Goal: Task Accomplishment & Management: Use online tool/utility

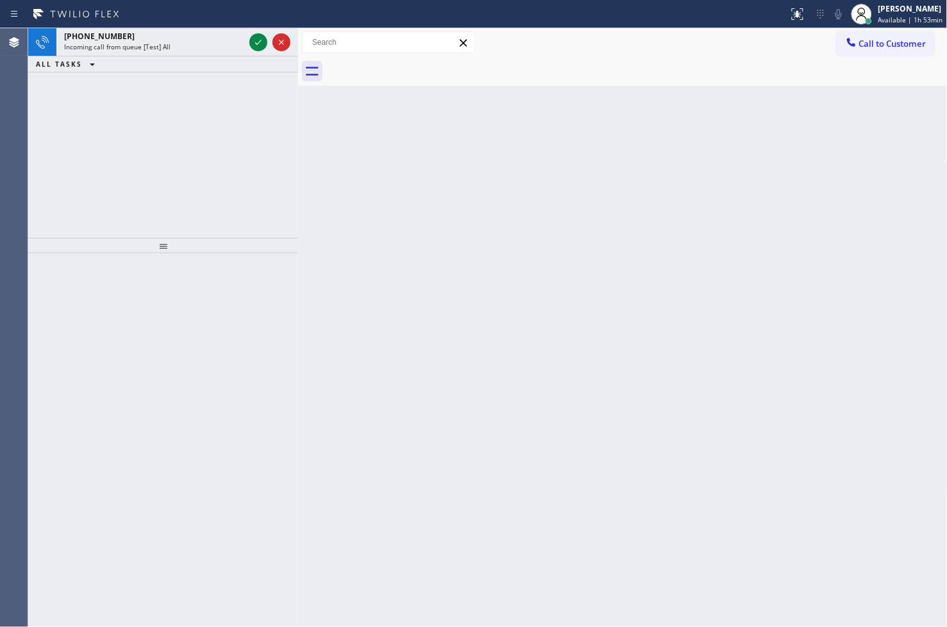
drag, startPoint x: 187, startPoint y: 138, endPoint x: 201, endPoint y: 117, distance: 25.1
click at [190, 130] on div "[PHONE_NUMBER] Incoming call from queue [Test] All ALL TASKS ALL TASKS ACTIVE T…" at bounding box center [163, 133] width 270 height 210
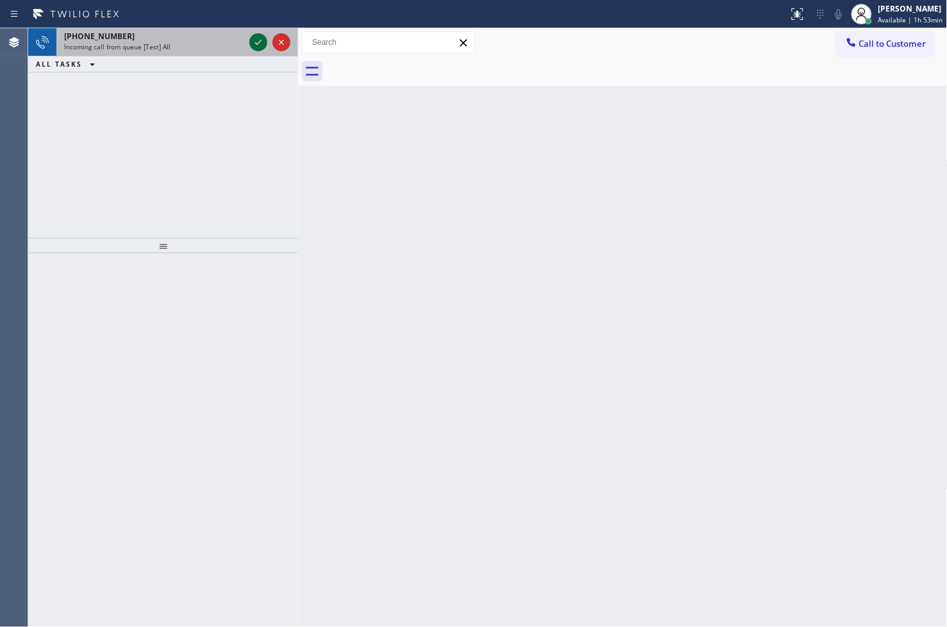
click at [257, 40] on icon at bounding box center [258, 42] width 15 height 15
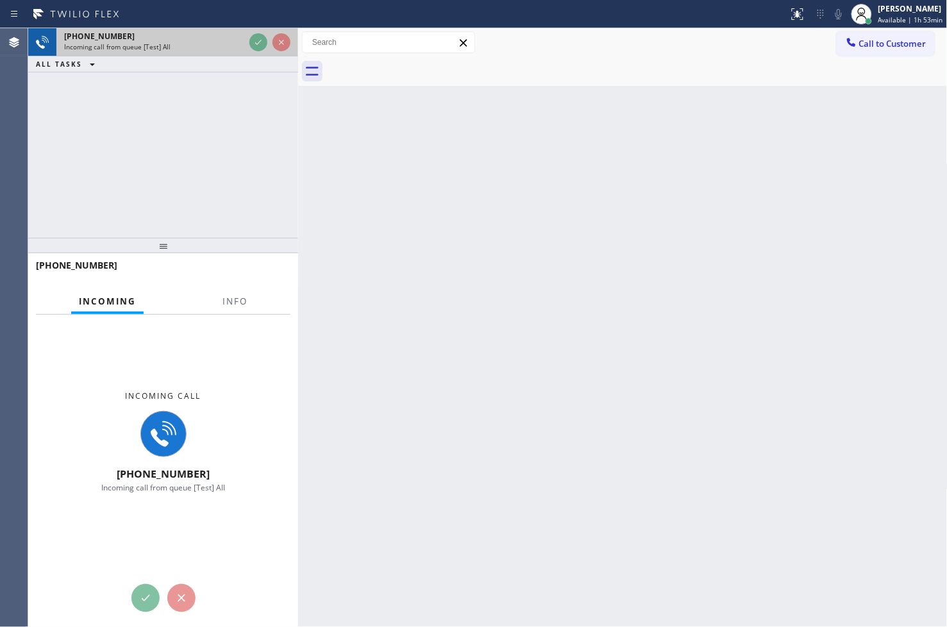
click at [242, 33] on div "[PHONE_NUMBER]" at bounding box center [154, 36] width 180 height 11
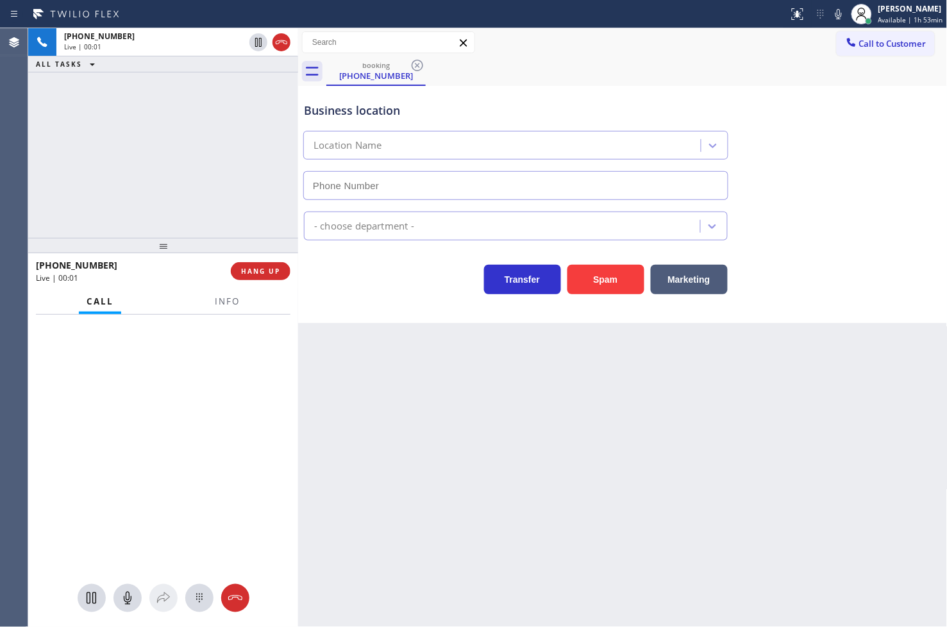
type input "[PHONE_NUMBER]"
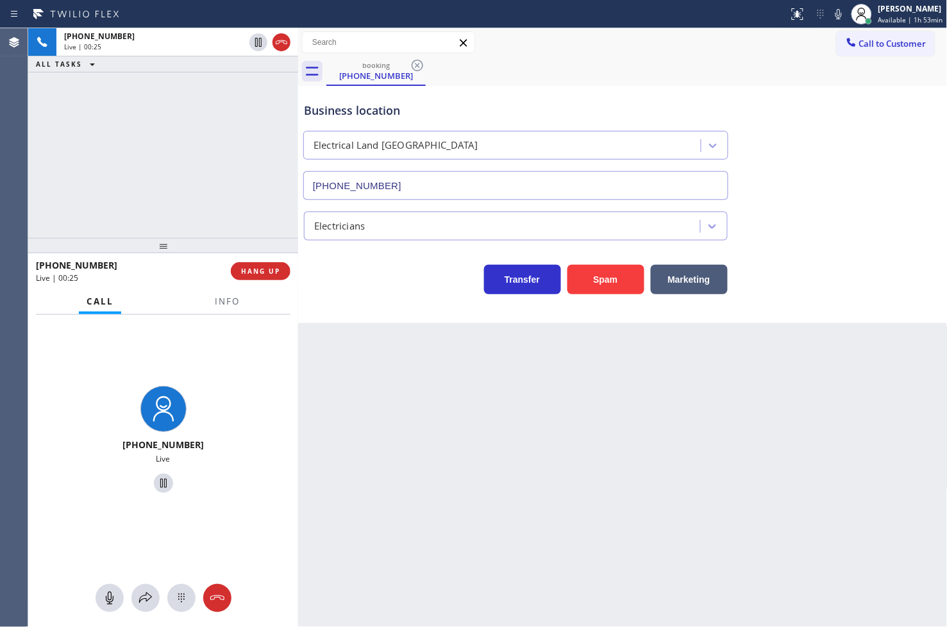
click at [366, 438] on div "Back to Dashboard Change Sender ID Customers Technicians Select a contact Outbo…" at bounding box center [623, 327] width 650 height 599
drag, startPoint x: 384, startPoint y: 283, endPoint x: 260, endPoint y: 298, distance: 124.6
click at [369, 285] on div "Transfer Spam Marketing" at bounding box center [515, 276] width 429 height 36
click at [230, 304] on span "Info" at bounding box center [227, 302] width 25 height 12
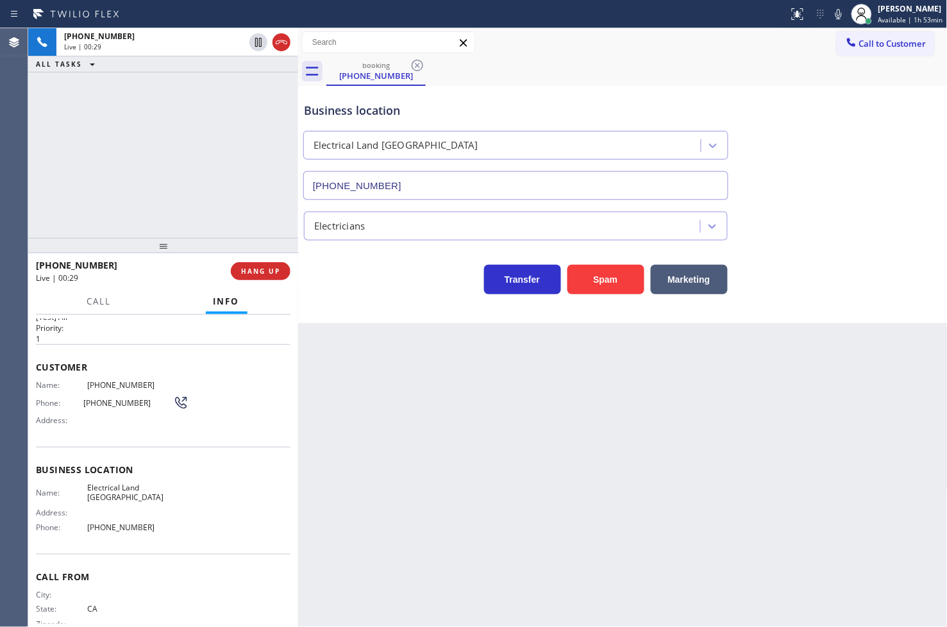
scroll to position [45, 0]
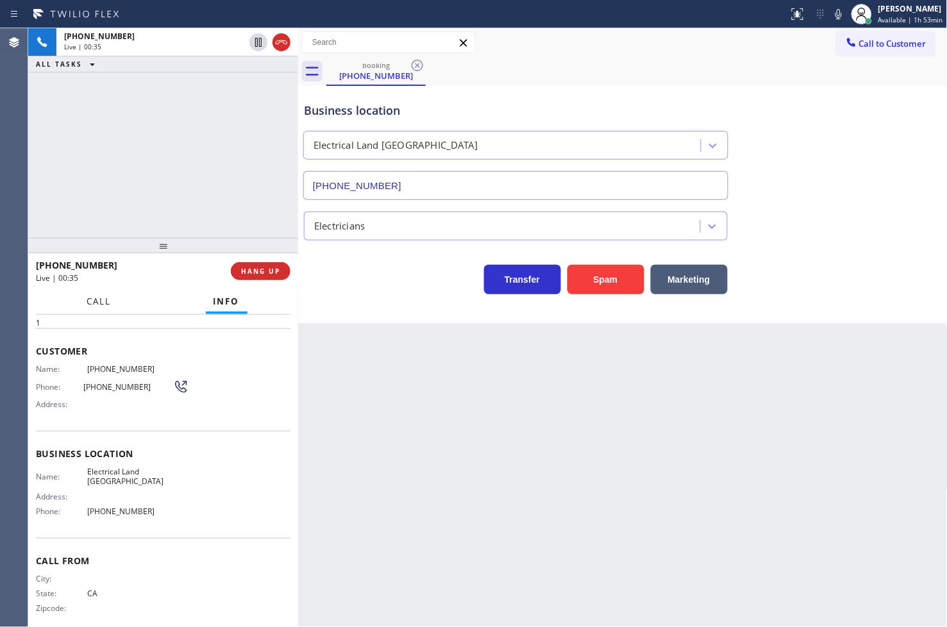
click at [87, 292] on button "Call" at bounding box center [100, 301] width 40 height 25
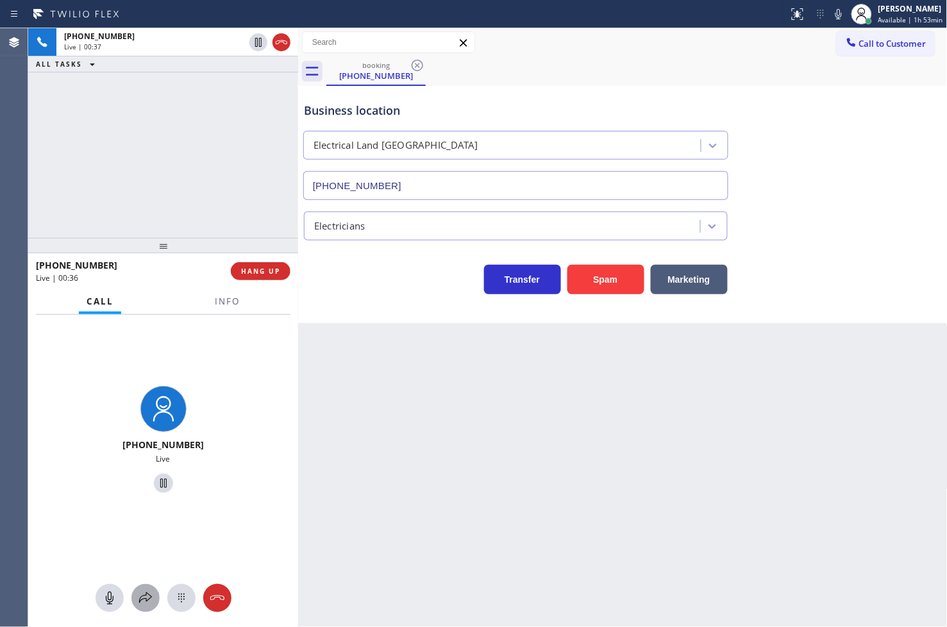
click at [141, 601] on icon at bounding box center [145, 598] width 15 height 15
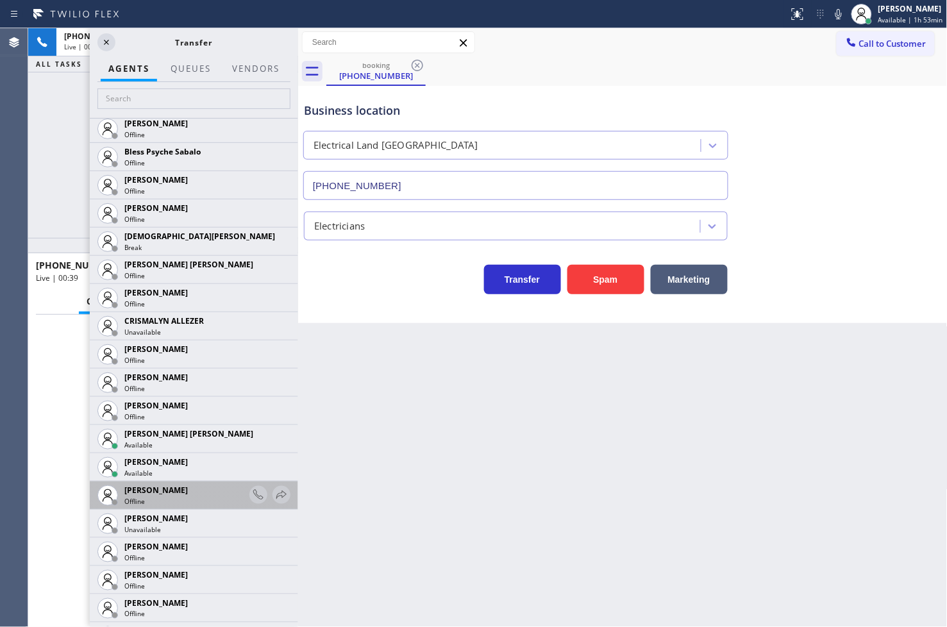
scroll to position [784, 0]
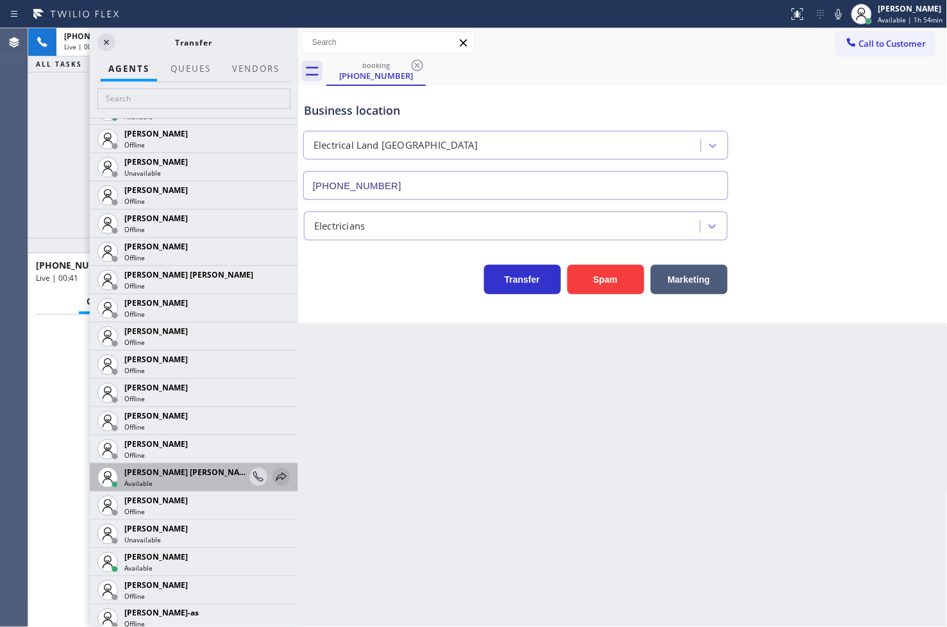
click at [274, 475] on icon at bounding box center [281, 476] width 15 height 15
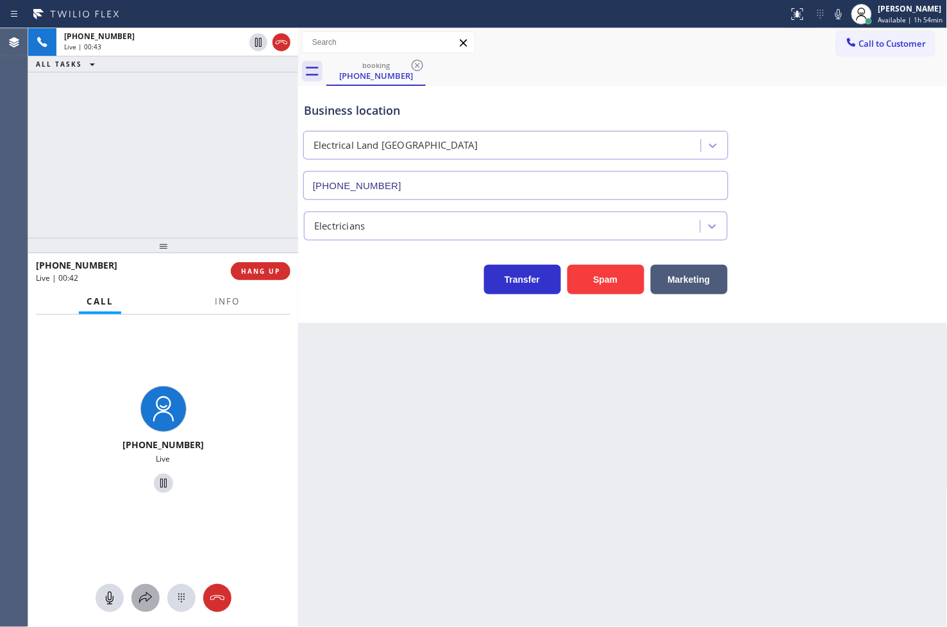
click at [145, 597] on icon at bounding box center [145, 598] width 15 height 15
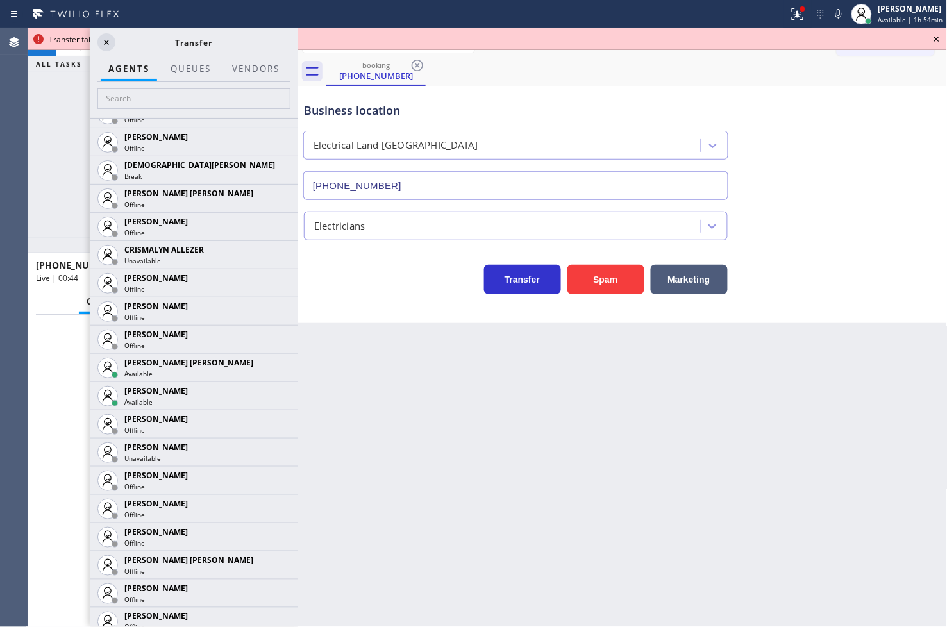
scroll to position [926, 0]
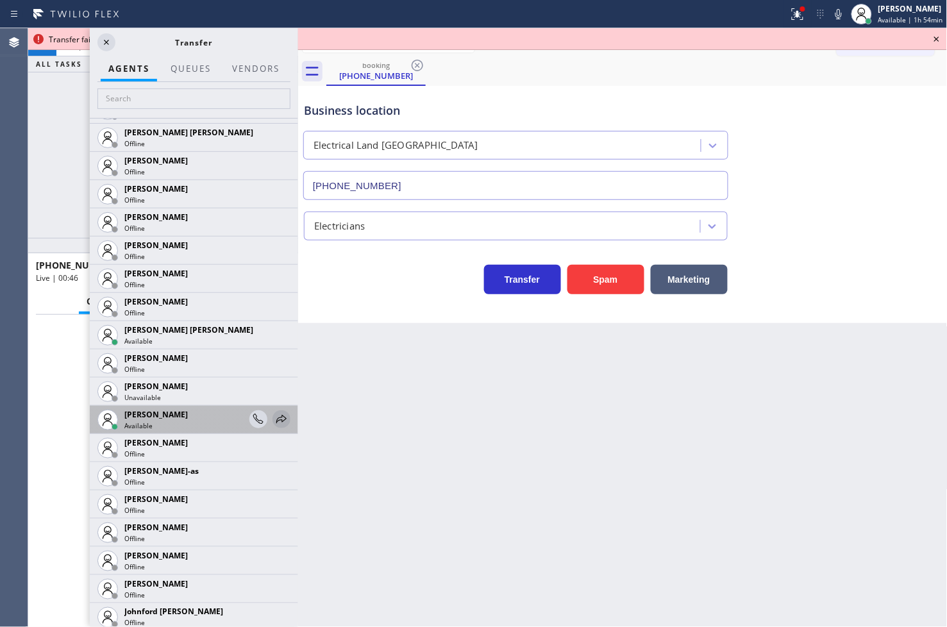
click at [274, 415] on icon at bounding box center [281, 419] width 15 height 15
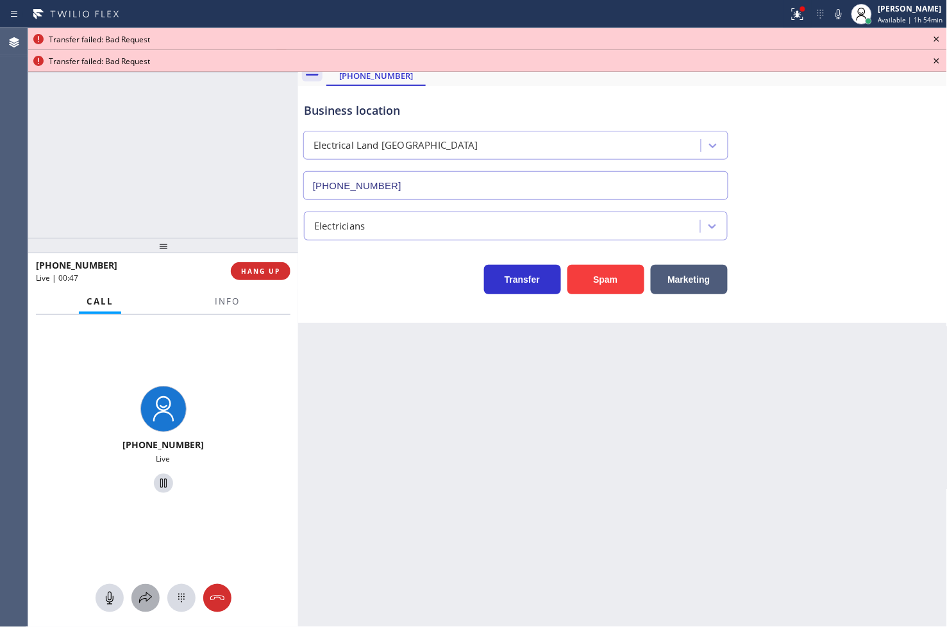
click at [146, 592] on icon at bounding box center [145, 598] width 15 height 15
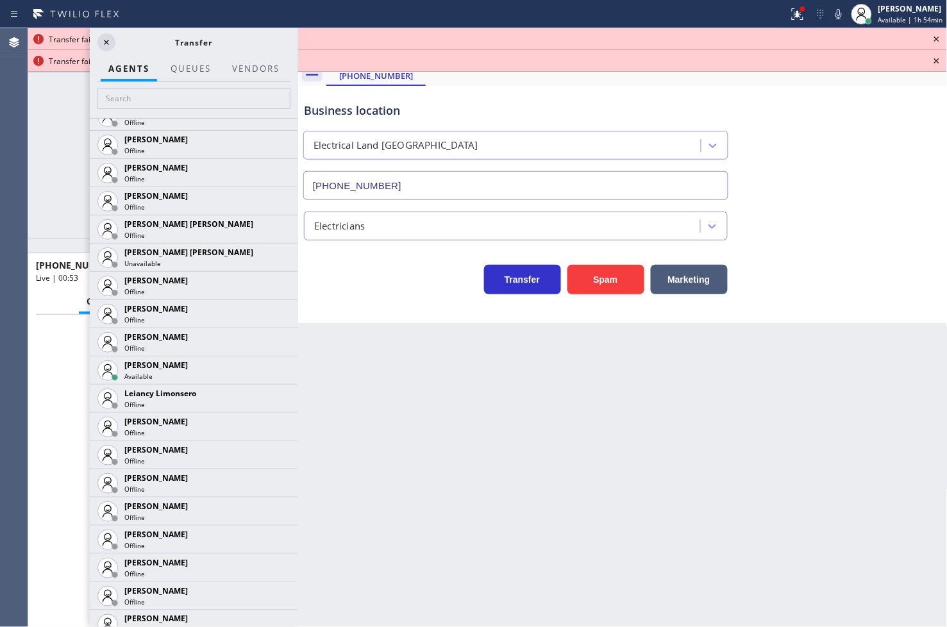
scroll to position [1568, 0]
click at [274, 369] on icon at bounding box center [281, 370] width 15 height 15
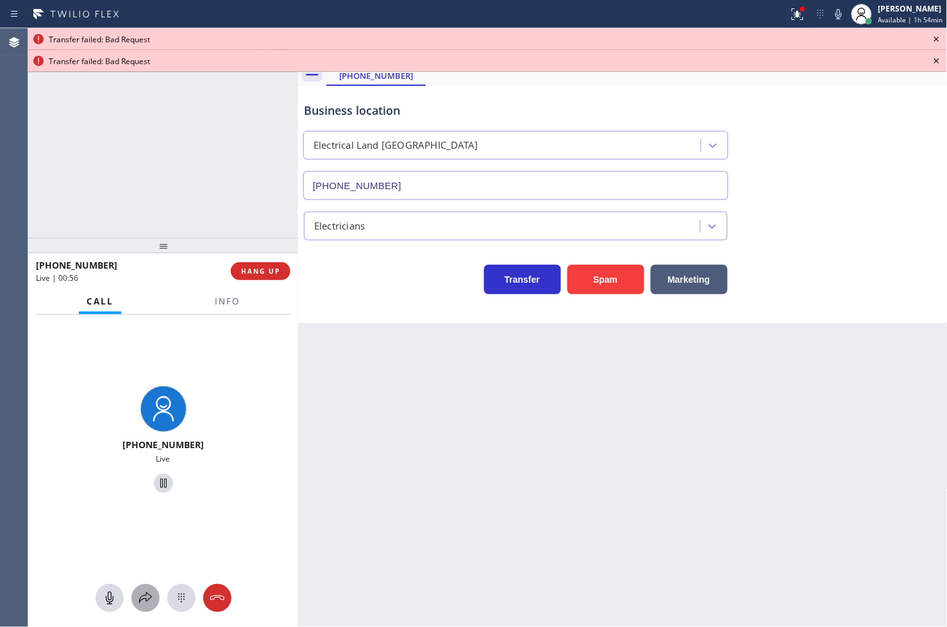
click at [144, 594] on icon at bounding box center [145, 598] width 15 height 15
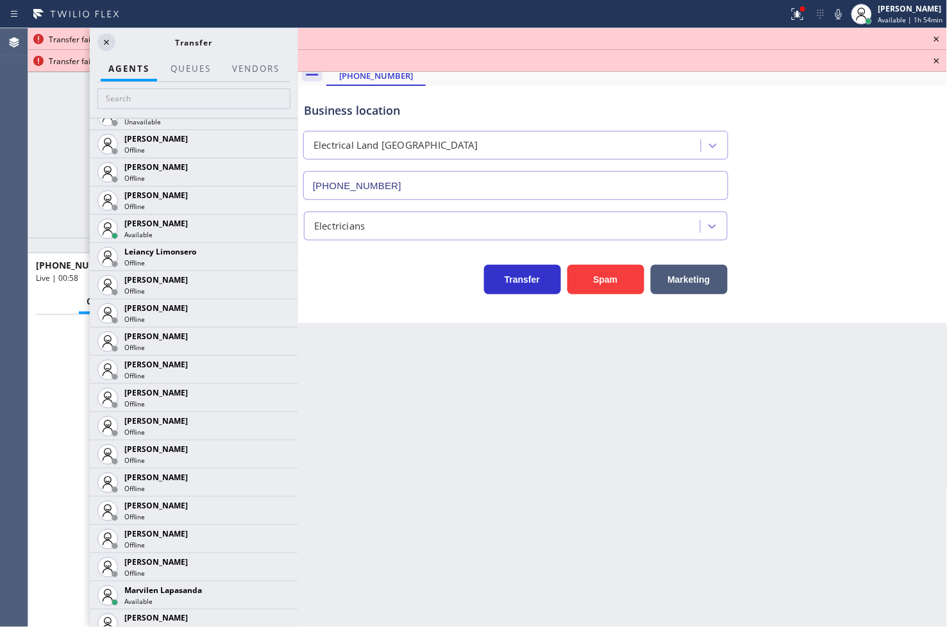
scroll to position [2138, 0]
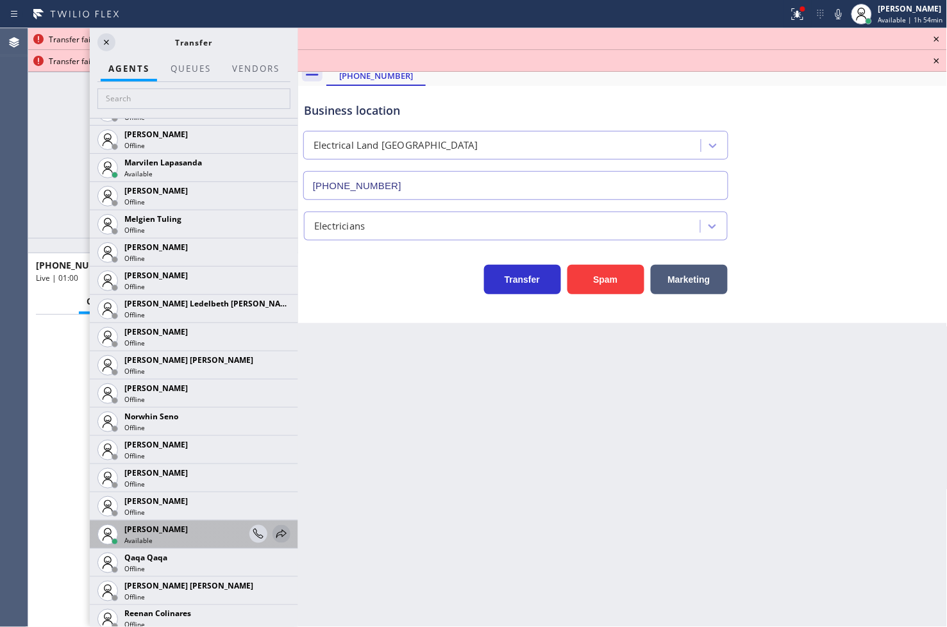
click at [274, 531] on icon at bounding box center [281, 534] width 15 height 15
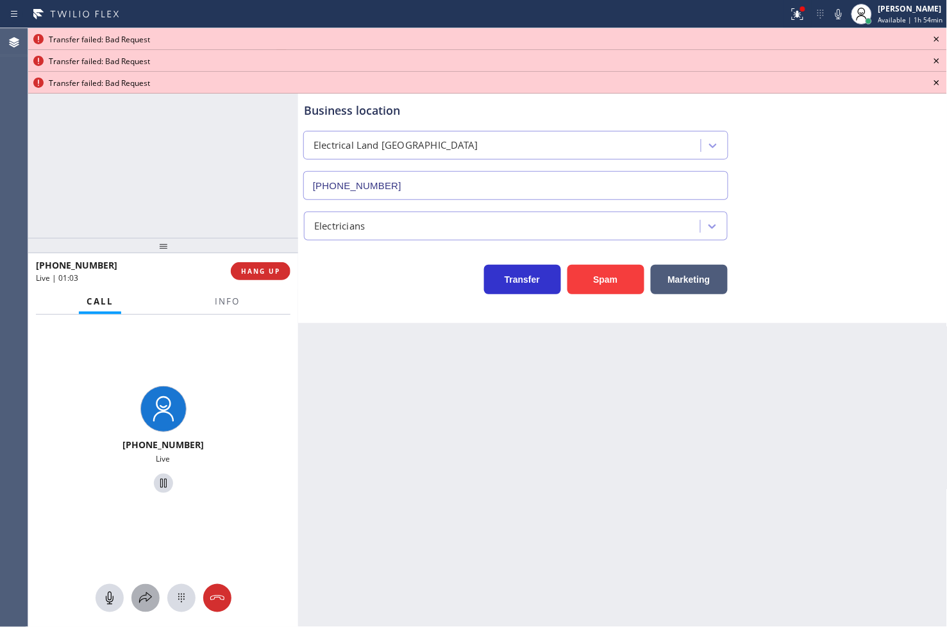
click at [142, 602] on icon at bounding box center [145, 598] width 15 height 15
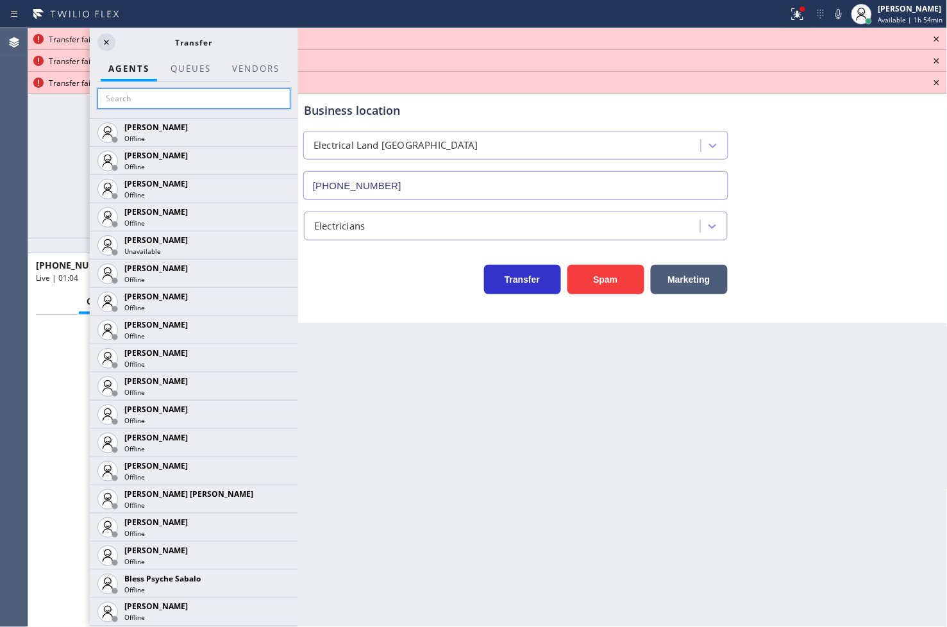
click at [139, 99] on input "text" at bounding box center [193, 99] width 193 height 21
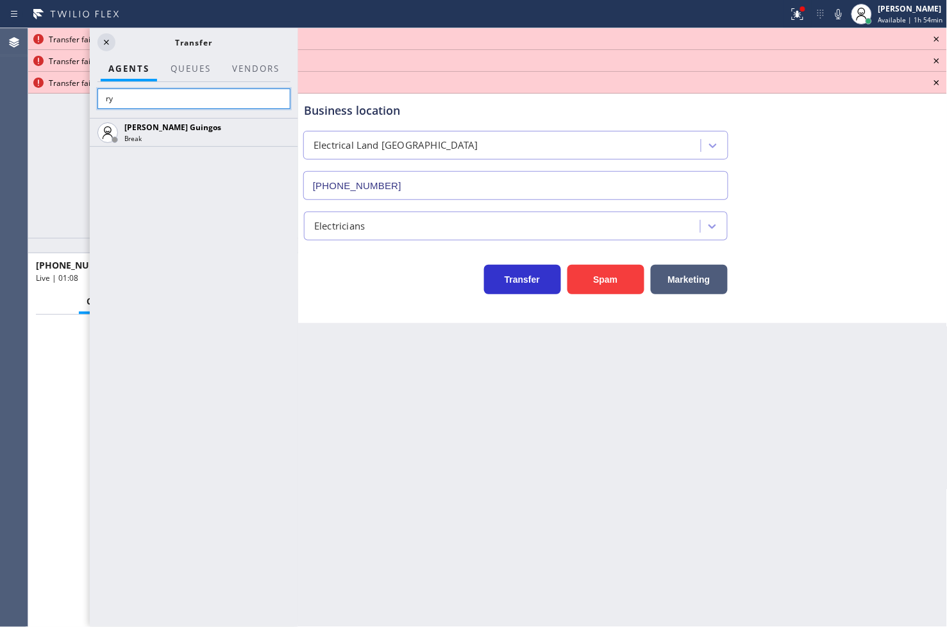
type input "r"
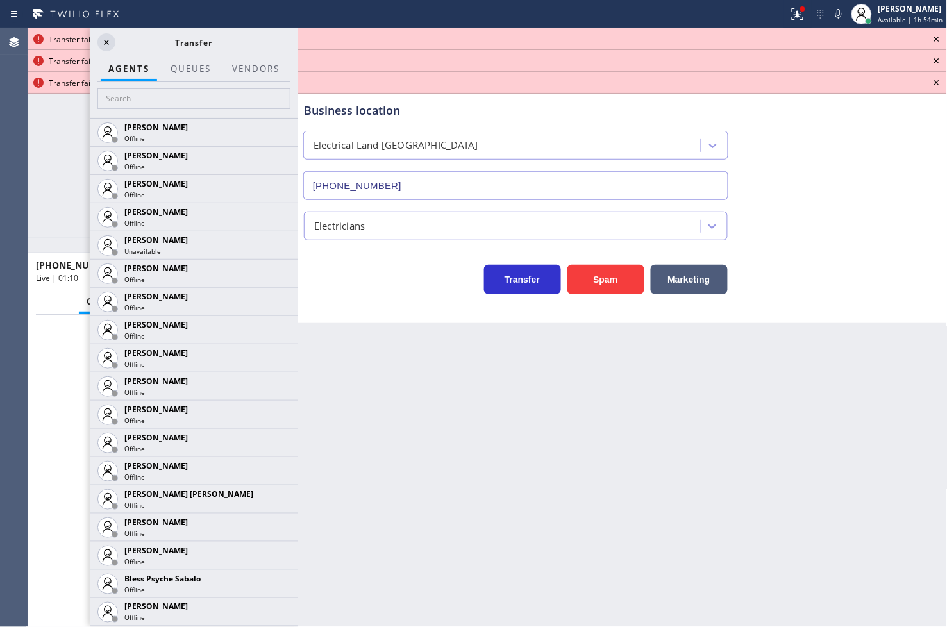
drag, startPoint x: 109, startPoint y: 39, endPoint x: 906, endPoint y: 63, distance: 797.0
click at [127, 41] on div "Transfer" at bounding box center [194, 42] width 208 height 28
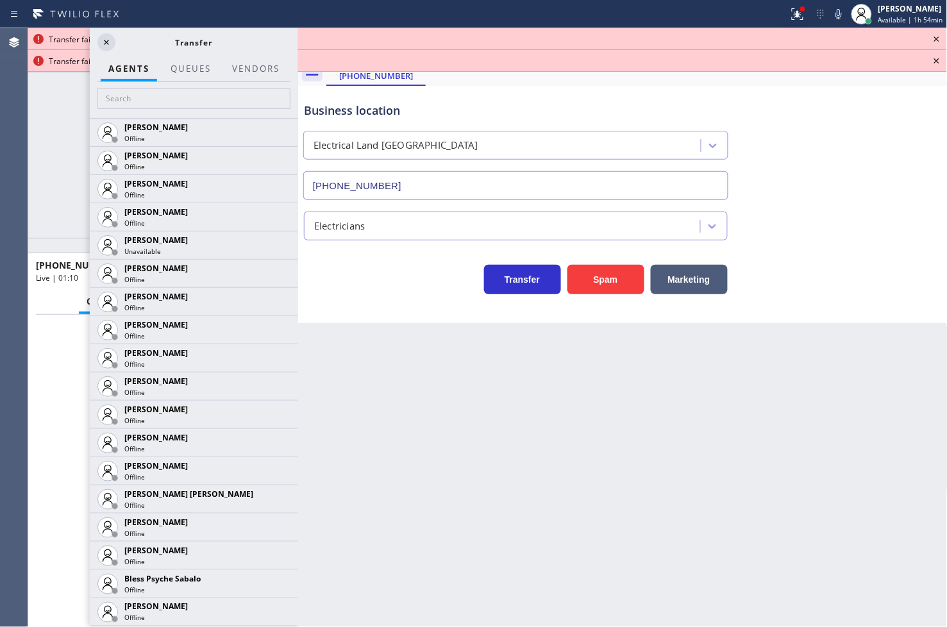
click at [936, 37] on icon at bounding box center [936, 38] width 15 height 15
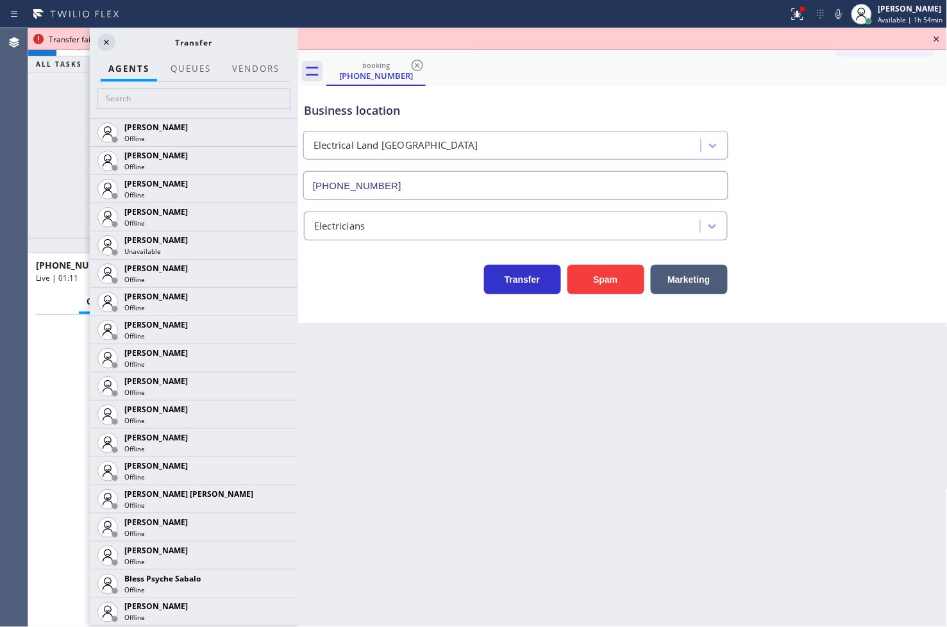
click at [936, 37] on icon at bounding box center [936, 38] width 15 height 15
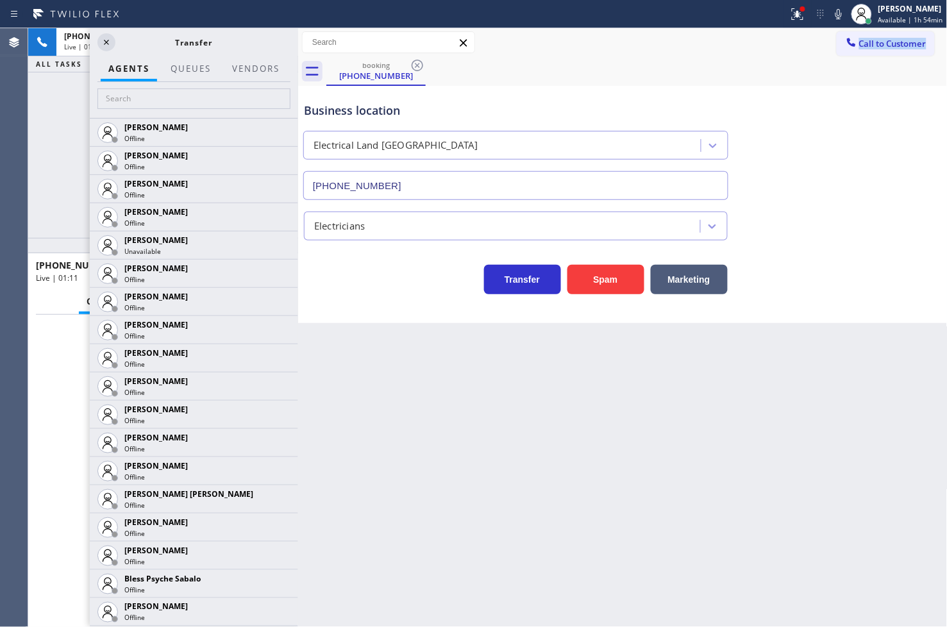
click at [936, 37] on div "Call to Customer Outbound call Location Search location Your caller id phone nu…" at bounding box center [892, 42] width 111 height 22
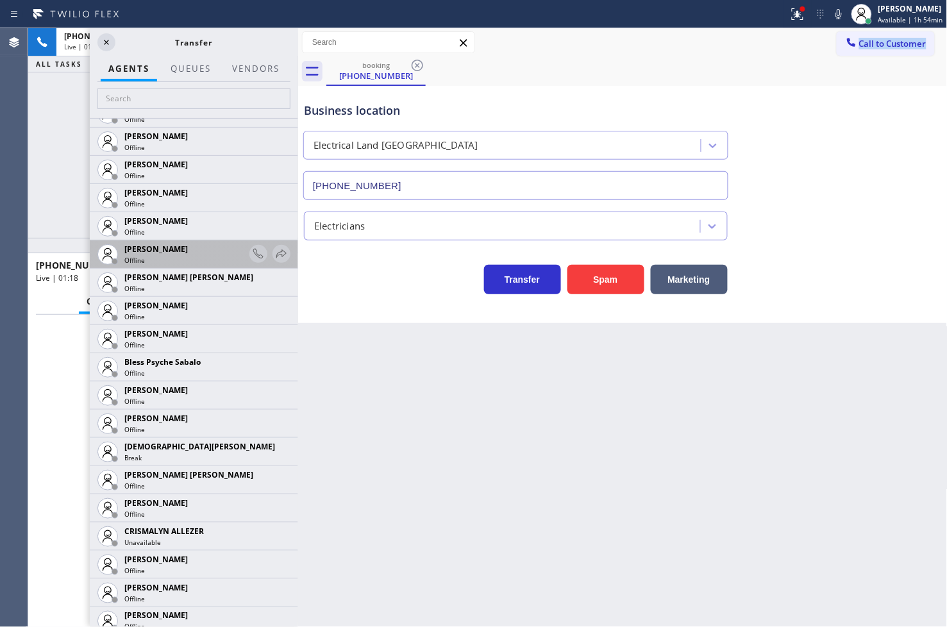
scroll to position [427, 0]
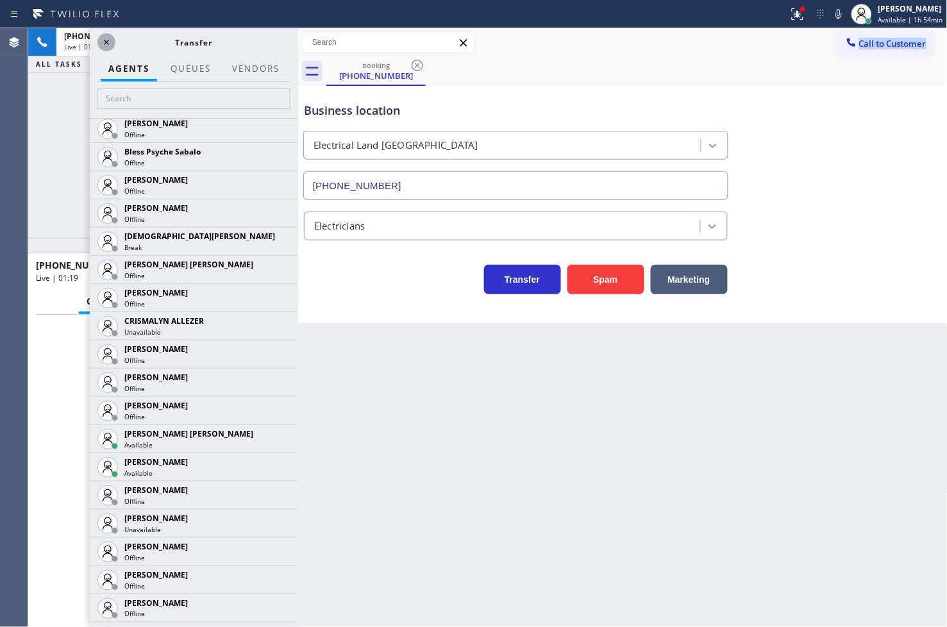
click at [110, 42] on icon at bounding box center [106, 42] width 15 height 15
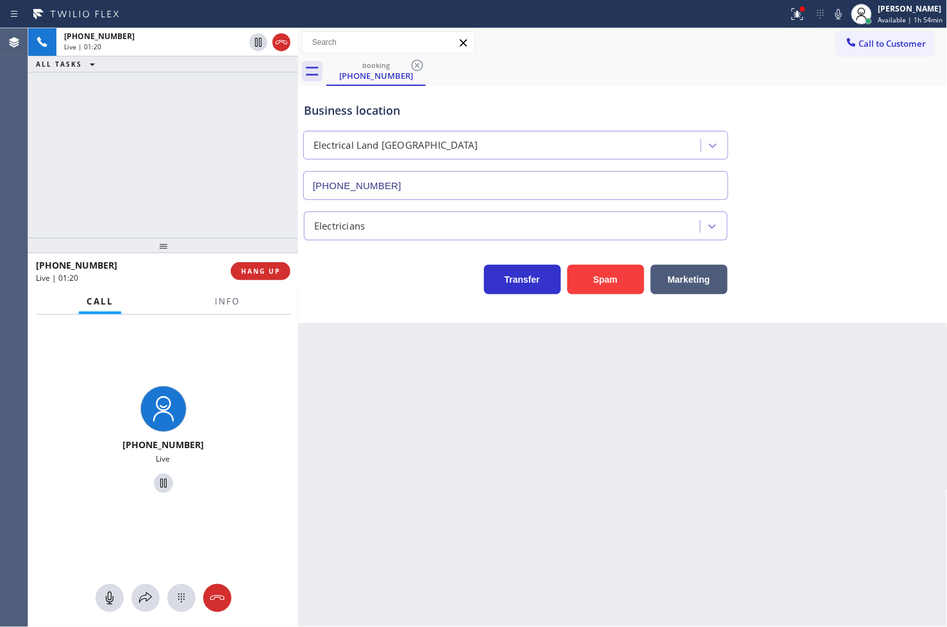
click at [398, 405] on div "Back to Dashboard Change Sender ID Customers Technicians Select a contact Outbo…" at bounding box center [623, 327] width 650 height 599
click at [223, 297] on span "Info" at bounding box center [227, 302] width 25 height 12
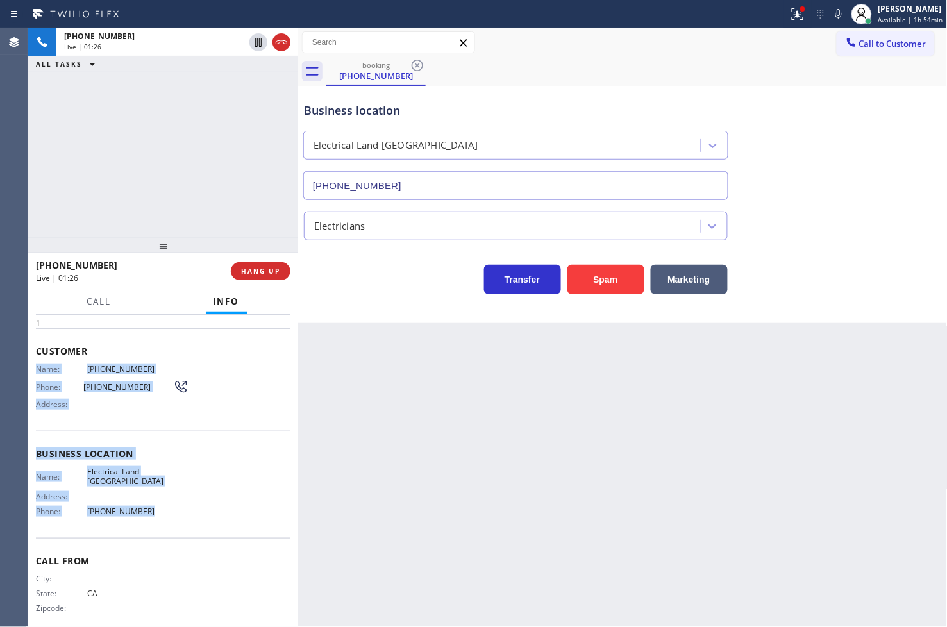
drag, startPoint x: 33, startPoint y: 371, endPoint x: 171, endPoint y: 503, distance: 191.4
click at [171, 503] on div "Context Queue: [Test] All Priority: 1 Customer Name: [PHONE_NUMBER] Phone: [PHO…" at bounding box center [163, 471] width 270 height 313
copy div "Name: [PHONE_NUMBER] Phone: [PHONE_NUMBER] Address: Business location Name: Ele…"
click at [233, 455] on span "Business location" at bounding box center [163, 454] width 255 height 12
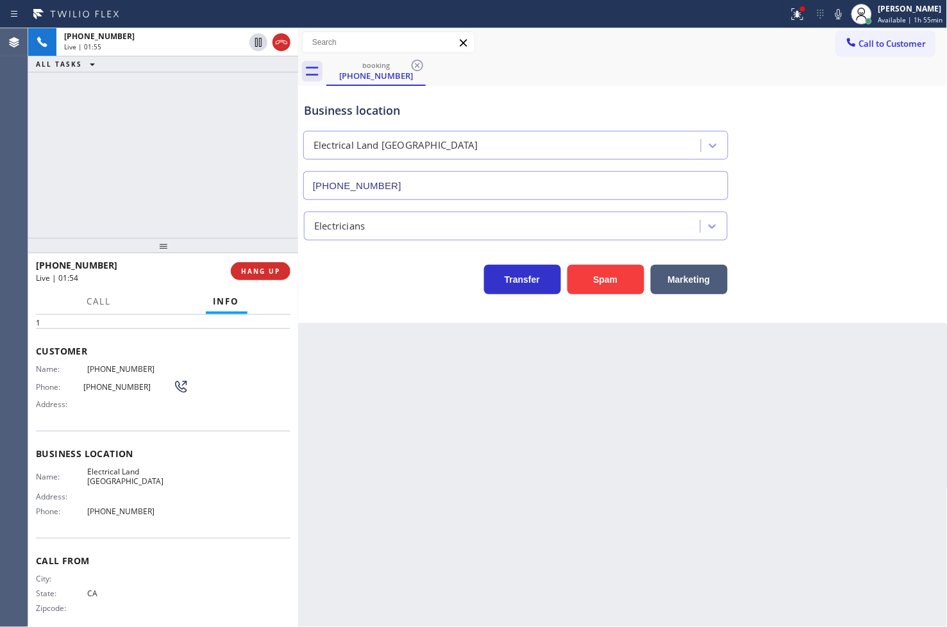
click at [364, 285] on div "Transfer Spam Marketing" at bounding box center [515, 276] width 429 height 36
click at [790, 14] on icon at bounding box center [797, 13] width 15 height 15
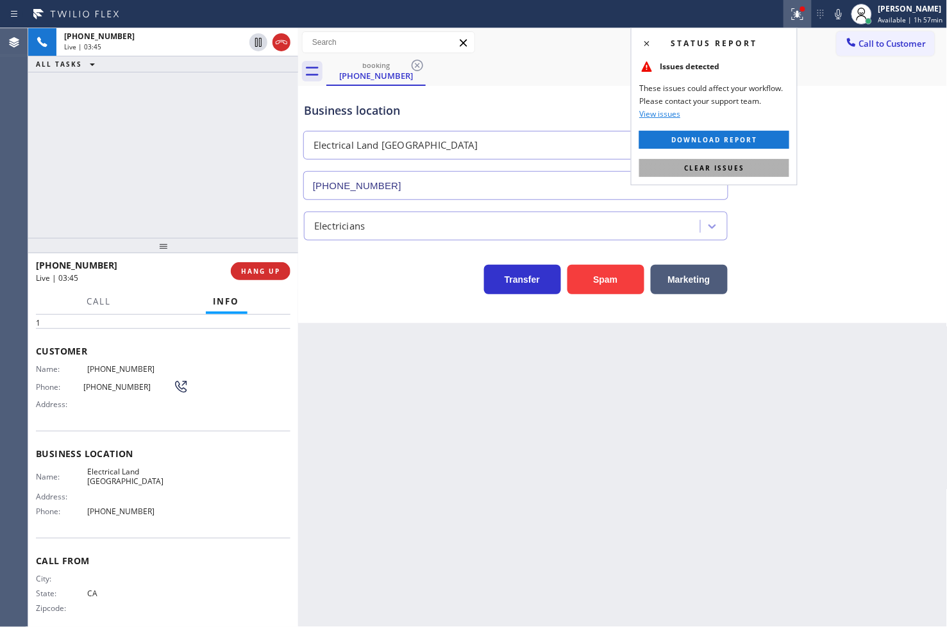
click at [736, 167] on span "Clear issues" at bounding box center [714, 168] width 60 height 9
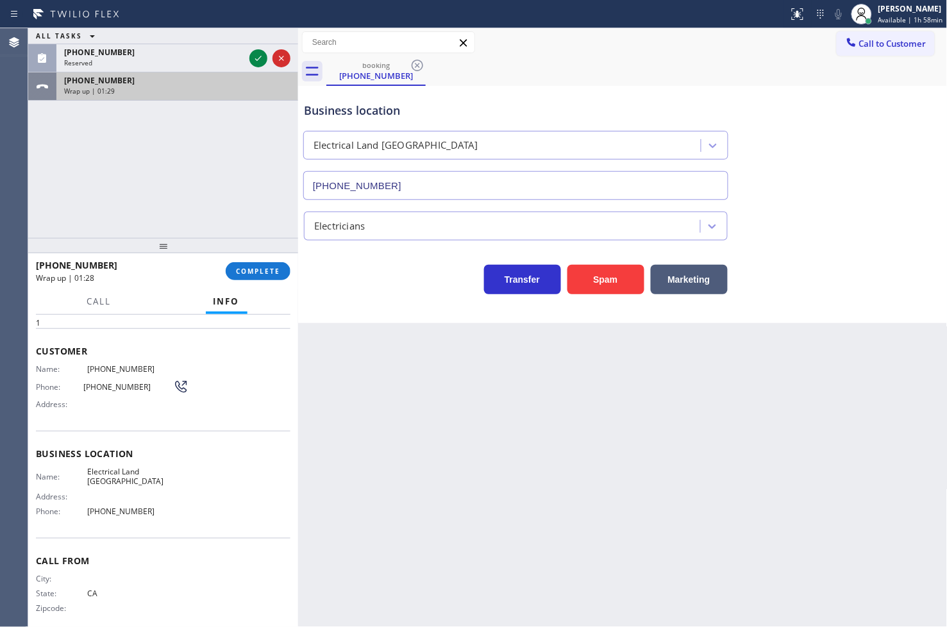
click at [258, 59] on icon at bounding box center [258, 58] width 15 height 15
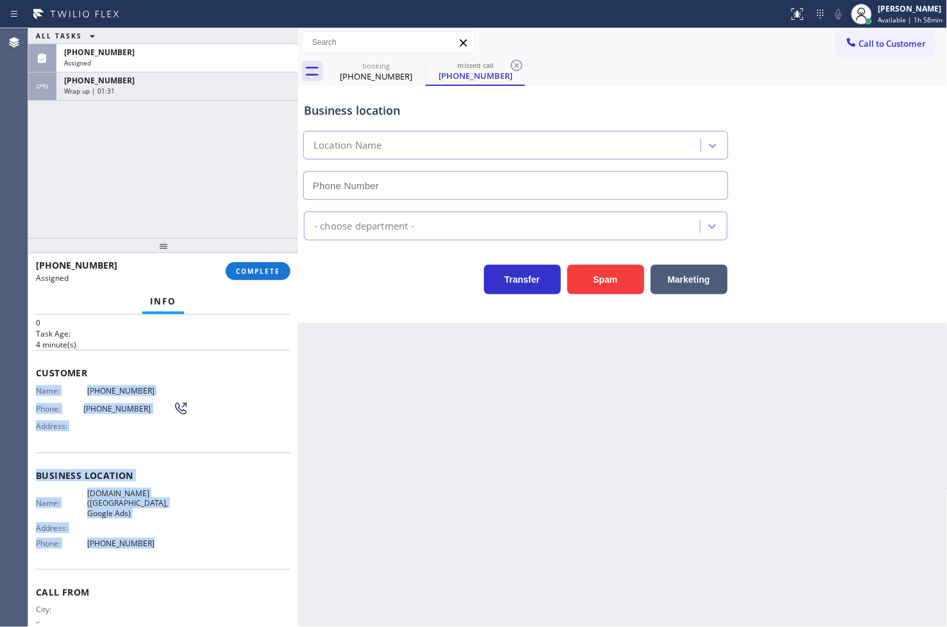
type input "[PHONE_NUMBER]"
drag, startPoint x: 39, startPoint y: 392, endPoint x: 196, endPoint y: 554, distance: 225.4
click at [196, 554] on div "Context Queue: Appliance Repair High End Priority: 0 Task Age: [DEMOGRAPHIC_DAT…" at bounding box center [163, 471] width 270 height 313
copy div "Name: [PHONE_NUMBER] Phone: [PHONE_NUMBER] Address: Business location Name: [DO…"
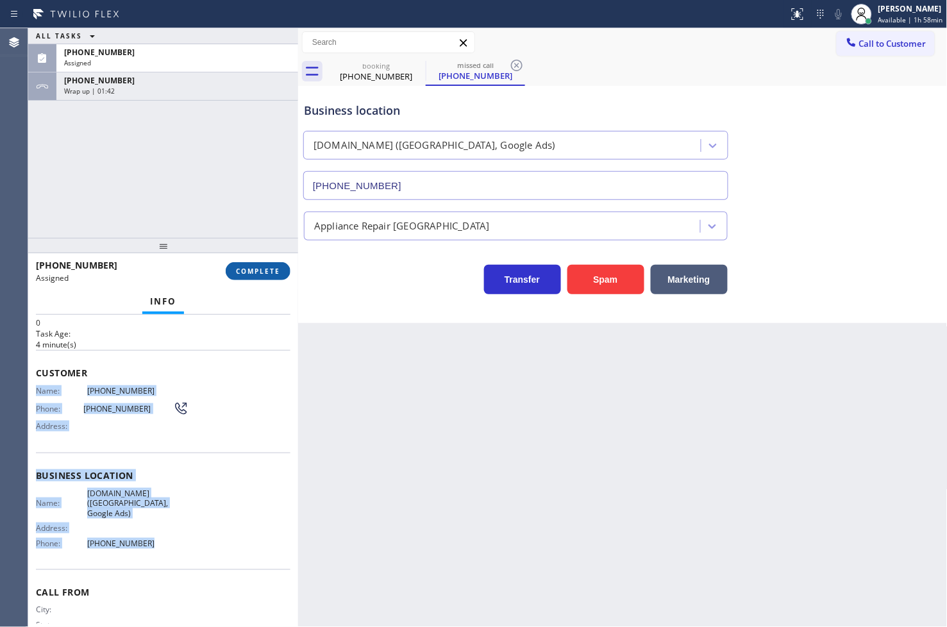
click at [261, 267] on span "COMPLETE" at bounding box center [258, 271] width 44 height 9
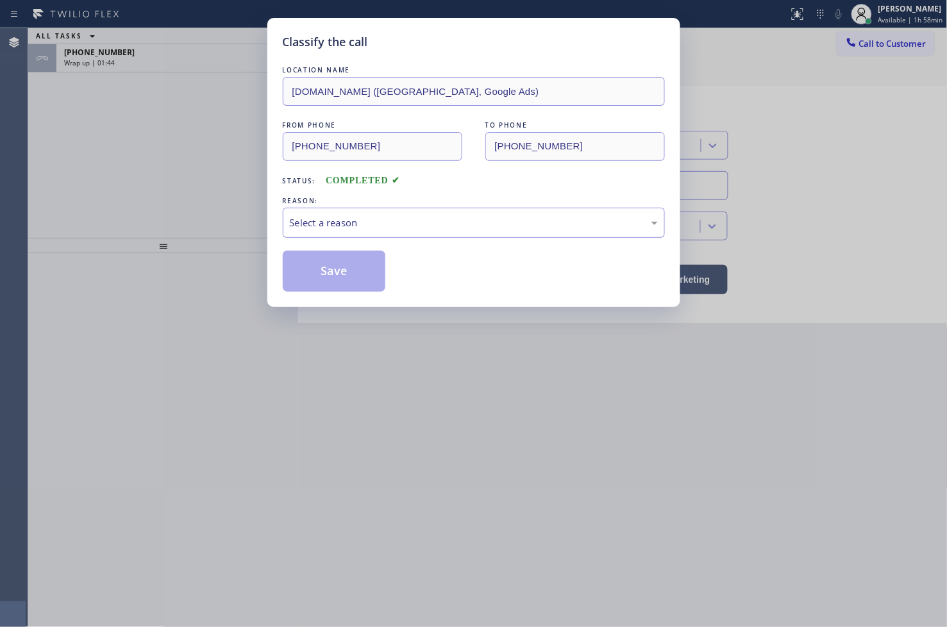
click at [373, 218] on div "Select a reason" at bounding box center [474, 223] width 368 height 15
click at [368, 279] on button "Save" at bounding box center [334, 271] width 103 height 41
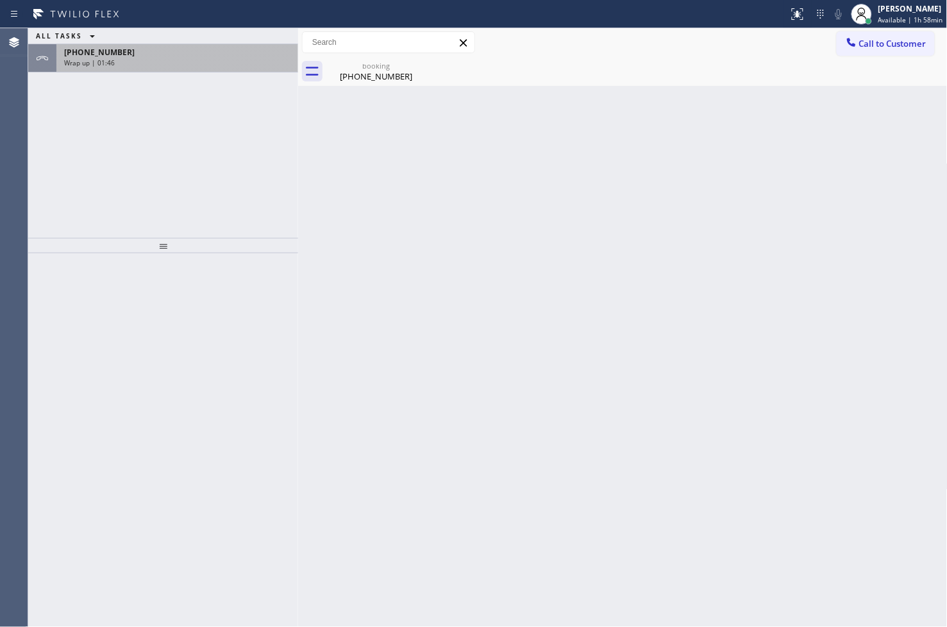
click at [208, 52] on div "[PHONE_NUMBER]" at bounding box center [177, 52] width 226 height 11
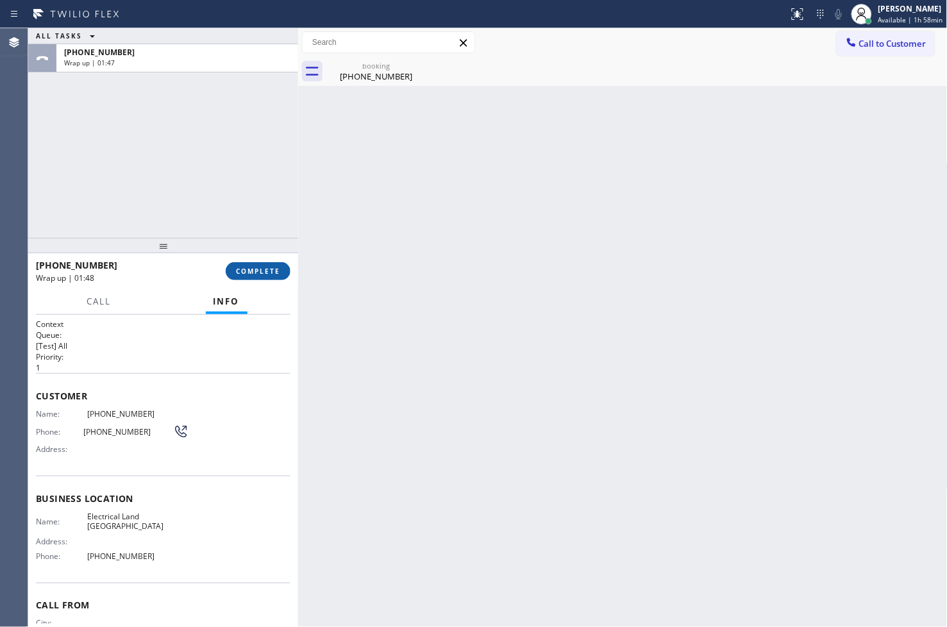
click at [266, 276] on button "COMPLETE" at bounding box center [258, 271] width 65 height 18
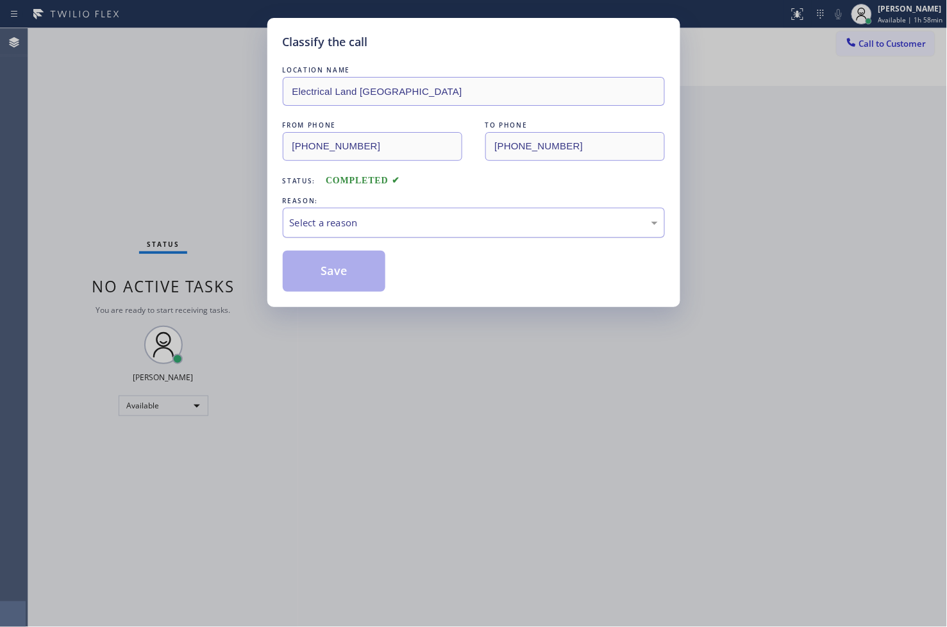
drag, startPoint x: 364, startPoint y: 222, endPoint x: 361, endPoint y: 232, distance: 10.6
click at [363, 226] on div "Select a reason" at bounding box center [474, 223] width 368 height 15
click at [344, 273] on button "Save" at bounding box center [334, 271] width 103 height 41
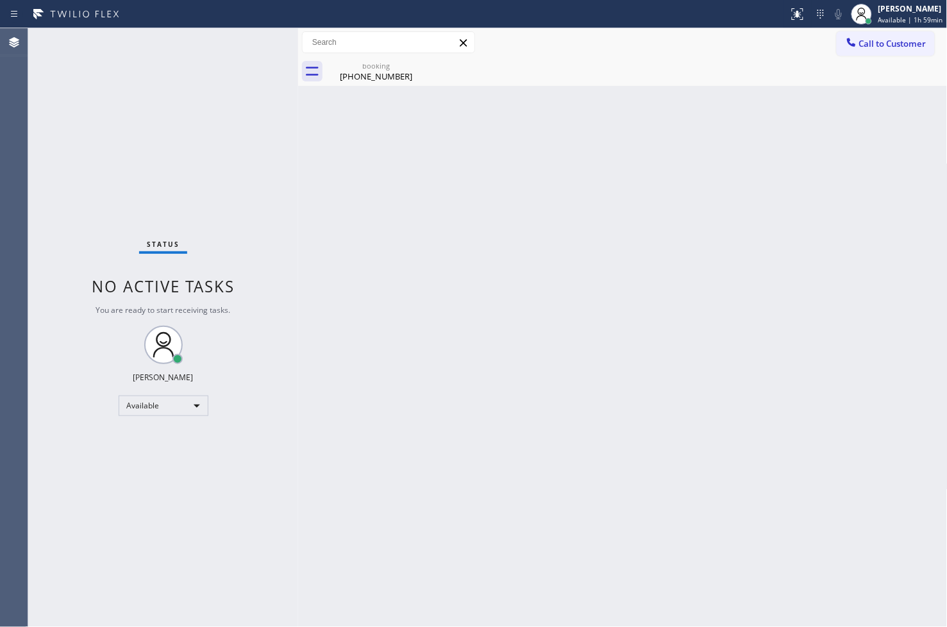
drag, startPoint x: 302, startPoint y: 163, endPoint x: 334, endPoint y: 141, distance: 38.3
click at [321, 149] on div "Back to Dashboard Change Sender ID Customers Technicians Select a contact Outbo…" at bounding box center [623, 327] width 650 height 599
click at [702, 272] on div "Back to Dashboard Change Sender ID Customers Technicians Select a contact Outbo…" at bounding box center [623, 327] width 650 height 599
click at [92, 81] on div "Status No active tasks You are ready to start receiving tasks. [PERSON_NAME]" at bounding box center [163, 327] width 270 height 599
click at [409, 264] on div "Back to Dashboard Change Sender ID Customers Technicians Select a contact Outbo…" at bounding box center [623, 327] width 650 height 599
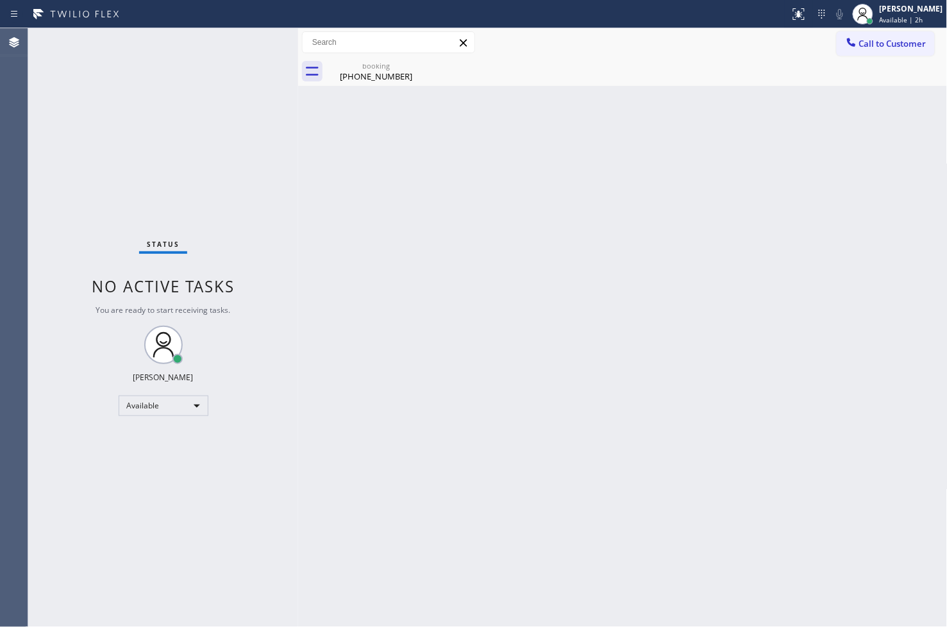
click at [242, 115] on div "Status No active tasks You are ready to start receiving tasks. [PERSON_NAME]" at bounding box center [163, 327] width 270 height 599
click at [248, 77] on div "Status No active tasks You are ready to start receiving tasks. [PERSON_NAME]" at bounding box center [163, 327] width 270 height 599
click at [244, 46] on div "Status No active tasks You are ready to start receiving tasks. [PERSON_NAME]" at bounding box center [163, 327] width 270 height 599
click at [376, 219] on div "Back to Dashboard Change Sender ID Customers Technicians Select a contact Outbo…" at bounding box center [623, 327] width 650 height 599
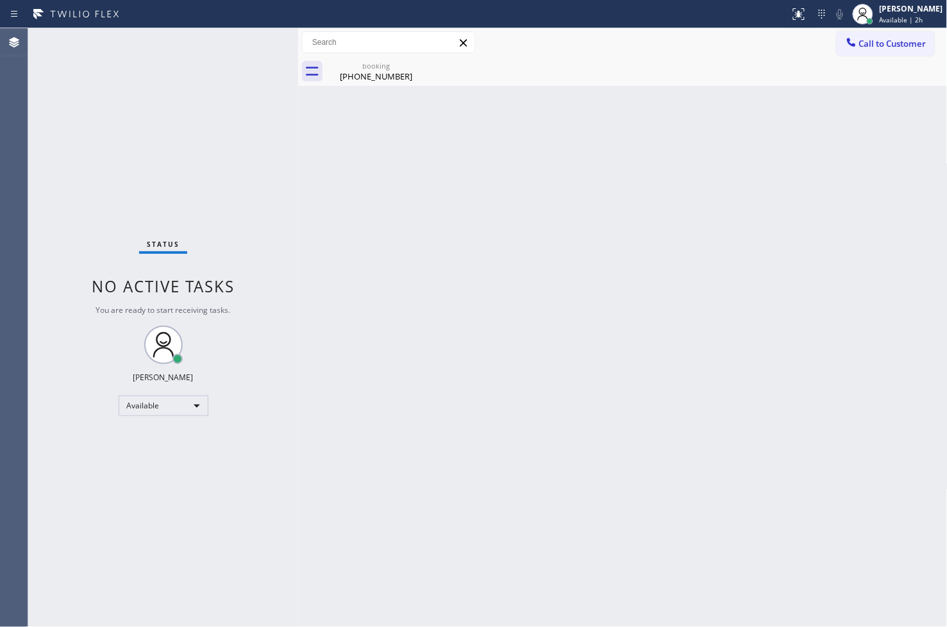
click at [255, 55] on div "Status No active tasks You are ready to start receiving tasks. [PERSON_NAME]" at bounding box center [163, 327] width 270 height 599
click at [260, 43] on div "Status No active tasks You are ready to start receiving tasks. [PERSON_NAME]" at bounding box center [163, 327] width 270 height 599
click at [190, 407] on div "Available" at bounding box center [164, 406] width 90 height 21
click at [180, 469] on li "Break" at bounding box center [162, 471] width 87 height 15
click at [186, 136] on div "Status No active tasks Change activity state to start receiving tasks. [PERSON_…" at bounding box center [163, 327] width 270 height 599
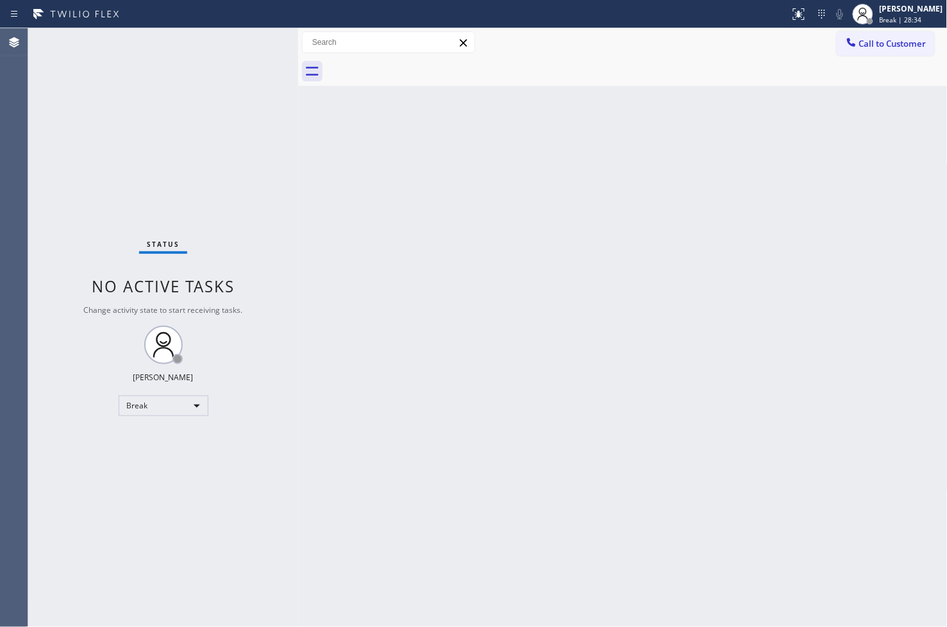
click at [244, 69] on div "Status No active tasks Change activity state to start receiving tasks. [PERSON_…" at bounding box center [163, 327] width 270 height 599
click at [187, 401] on div "Break" at bounding box center [164, 406] width 90 height 21
click at [174, 435] on li "Available" at bounding box center [162, 439] width 87 height 15
click at [242, 131] on div "Status No active tasks You are ready to start receiving tasks. [PERSON_NAME]" at bounding box center [163, 327] width 270 height 599
click at [702, 296] on div "Back to Dashboard Change Sender ID Customers Technicians Select a contact Outbo…" at bounding box center [623, 327] width 650 height 599
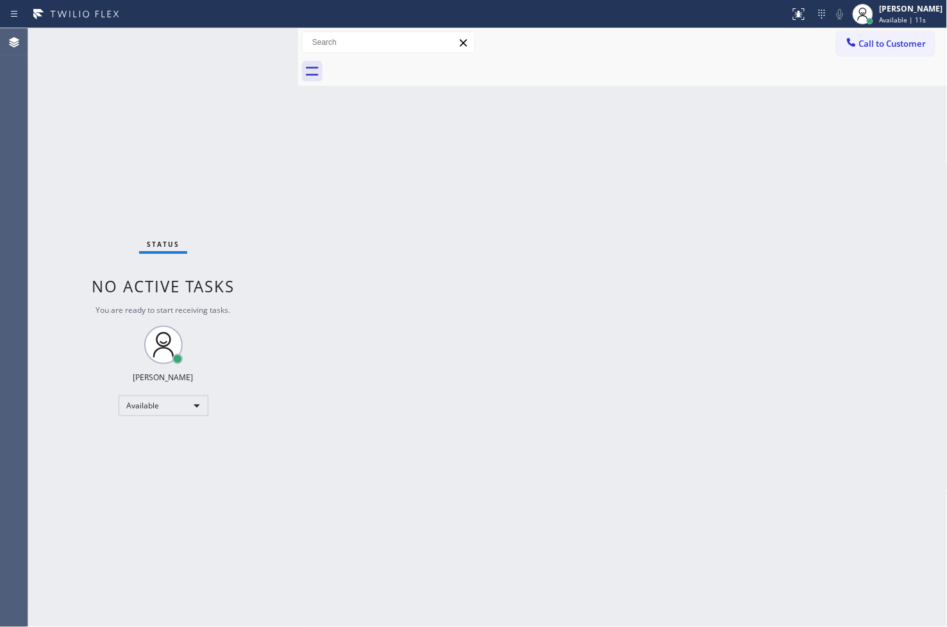
click at [209, 261] on div "Status No active tasks You are ready to start receiving tasks. [PERSON_NAME]" at bounding box center [163, 327] width 270 height 599
click at [617, 398] on div "Back to Dashboard Change Sender ID Customers Technicians Select a contact Outbo…" at bounding box center [623, 327] width 650 height 599
click at [221, 133] on div "Status No active tasks You are ready to start receiving tasks. [PERSON_NAME]" at bounding box center [163, 327] width 270 height 599
click at [321, 203] on div "Back to Dashboard Change Sender ID Customers Technicians Select a contact Outbo…" at bounding box center [623, 327] width 650 height 599
click at [360, 182] on div "Back to Dashboard Change Sender ID Customers Technicians Select a contact Outbo…" at bounding box center [623, 327] width 650 height 599
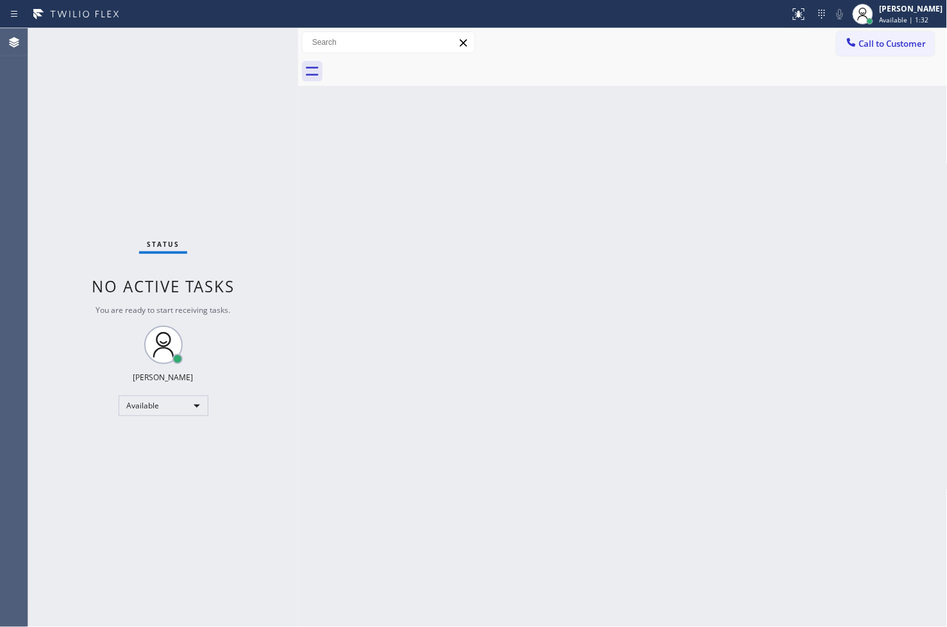
drag, startPoint x: 251, startPoint y: 145, endPoint x: 253, endPoint y: 94, distance: 51.3
click at [251, 144] on div "Status No active tasks You are ready to start receiving tasks. [PERSON_NAME]" at bounding box center [163, 327] width 270 height 599
click at [253, 54] on div "Status No active tasks You are ready to start receiving tasks. [PERSON_NAME]" at bounding box center [163, 327] width 270 height 599
click at [347, 360] on div "Back to Dashboard Change Sender ID Customers Technicians Select a contact Outbo…" at bounding box center [623, 327] width 650 height 599
click at [495, 249] on div "Back to Dashboard Change Sender ID Customers Technicians Select a contact Outbo…" at bounding box center [623, 327] width 650 height 599
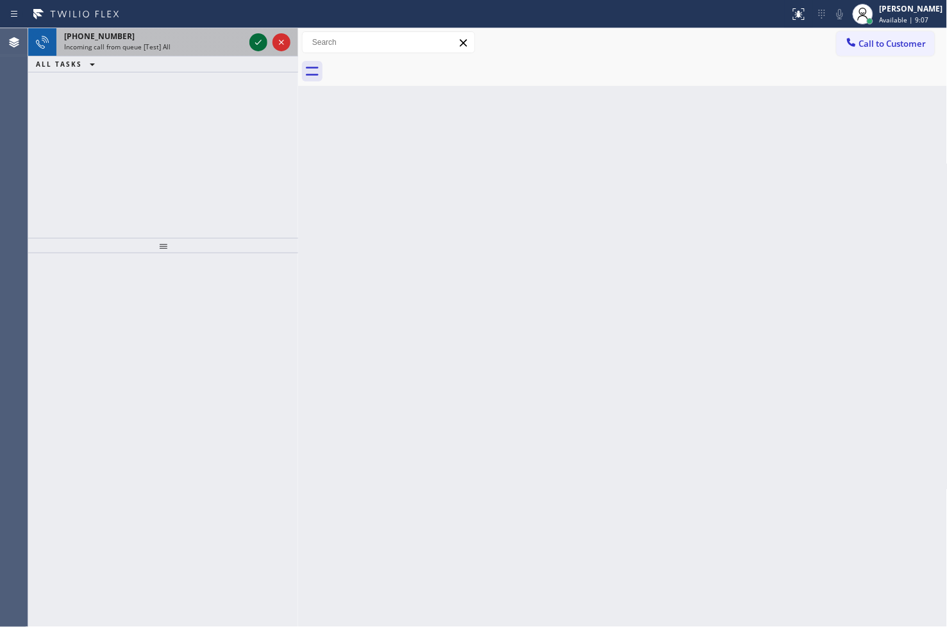
click at [258, 43] on icon at bounding box center [258, 42] width 6 height 5
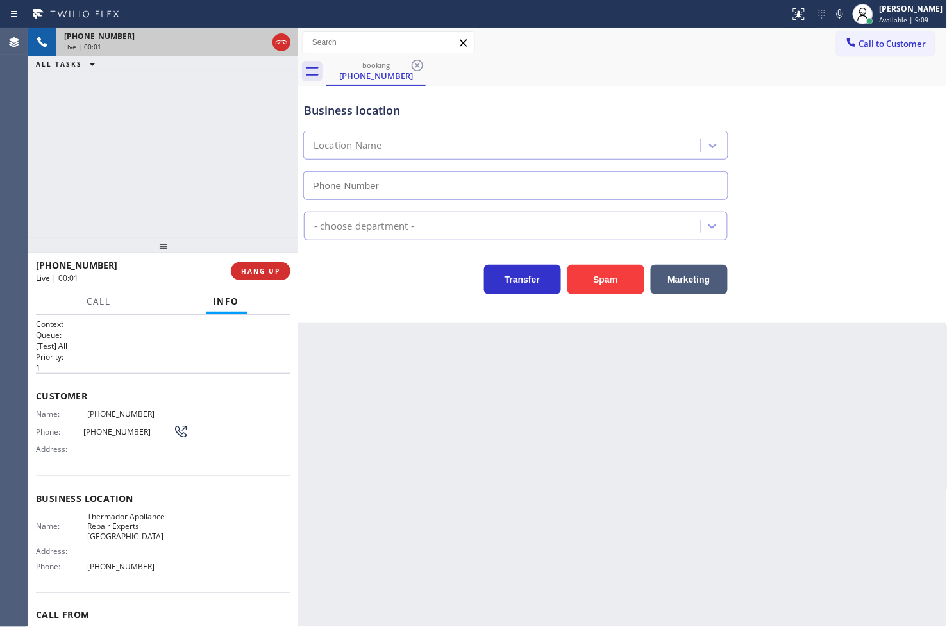
type input "[PHONE_NUMBER]"
click at [142, 153] on div "[PHONE_NUMBER] Live | 00:04 ALL TASKS ALL TASKS ACTIVE TASKS TASKS IN WRAP UP" at bounding box center [163, 133] width 270 height 210
click at [151, 149] on div "[PHONE_NUMBER] Live | 00:08 ALL TASKS ALL TASKS ACTIVE TASKS TASKS IN WRAP UP" at bounding box center [163, 133] width 270 height 210
click at [377, 296] on div "Business location Thermador Appliance Repair Experts [GEOGRAPHIC_DATA] [PHONE_N…" at bounding box center [623, 204] width 650 height 237
click at [208, 180] on div "[PHONE_NUMBER] Live | 00:09 ALL TASKS ALL TASKS ACTIVE TASKS TASKS IN WRAP UP" at bounding box center [163, 133] width 270 height 210
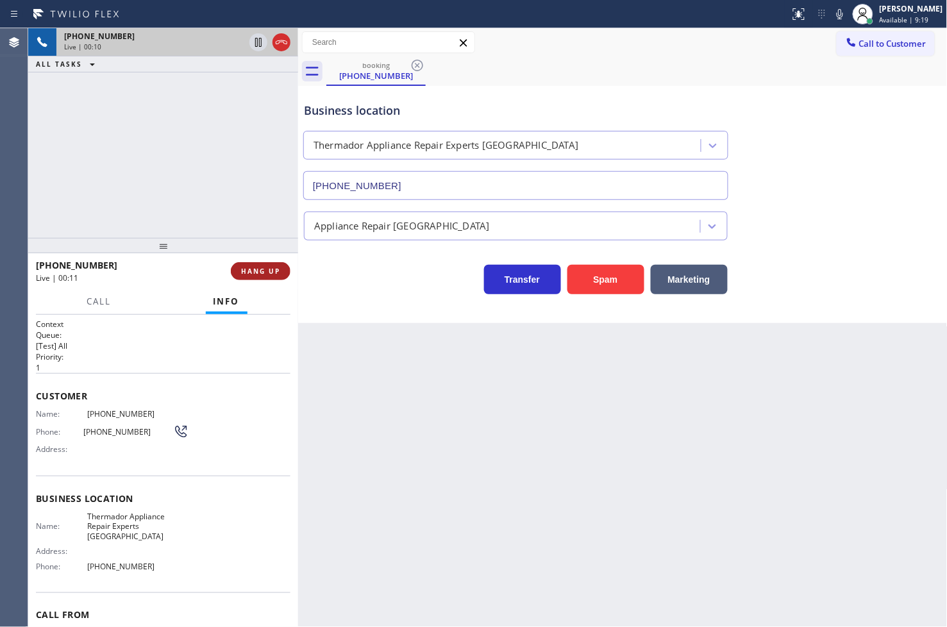
click at [252, 273] on span "HANG UP" at bounding box center [260, 271] width 39 height 9
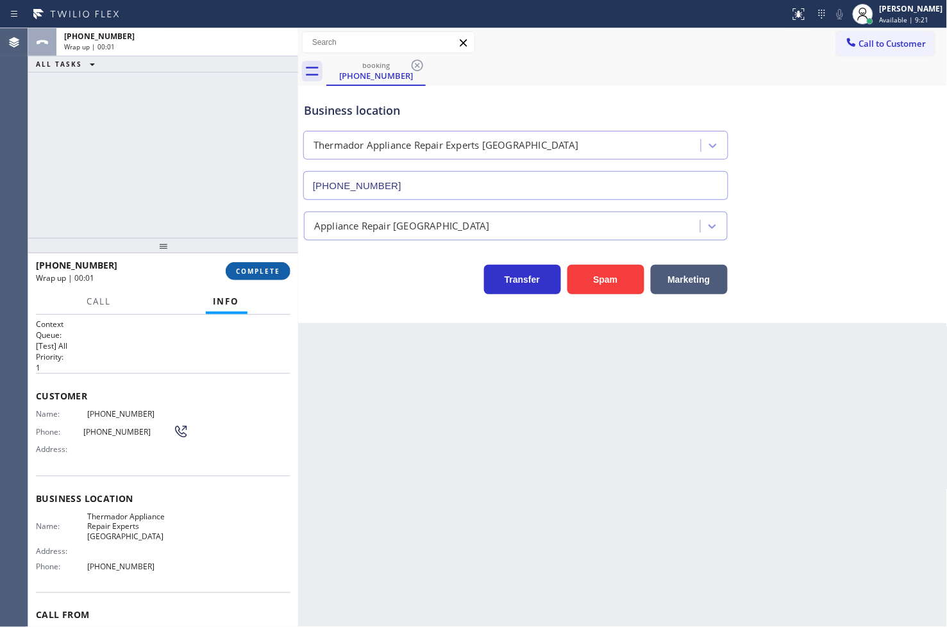
click at [252, 273] on span "COMPLETE" at bounding box center [258, 271] width 44 height 9
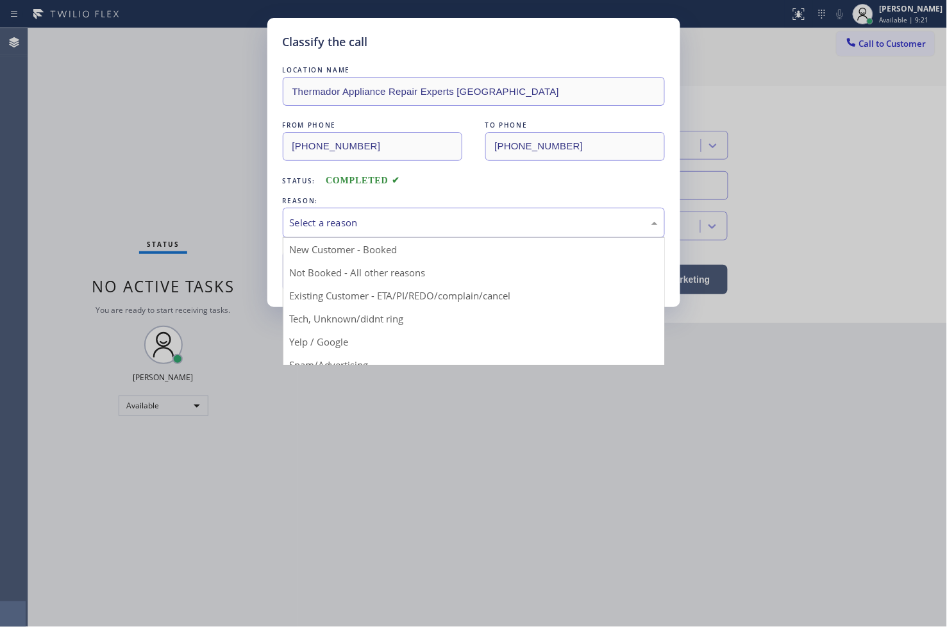
click at [356, 226] on div "Select a reason" at bounding box center [474, 223] width 368 height 15
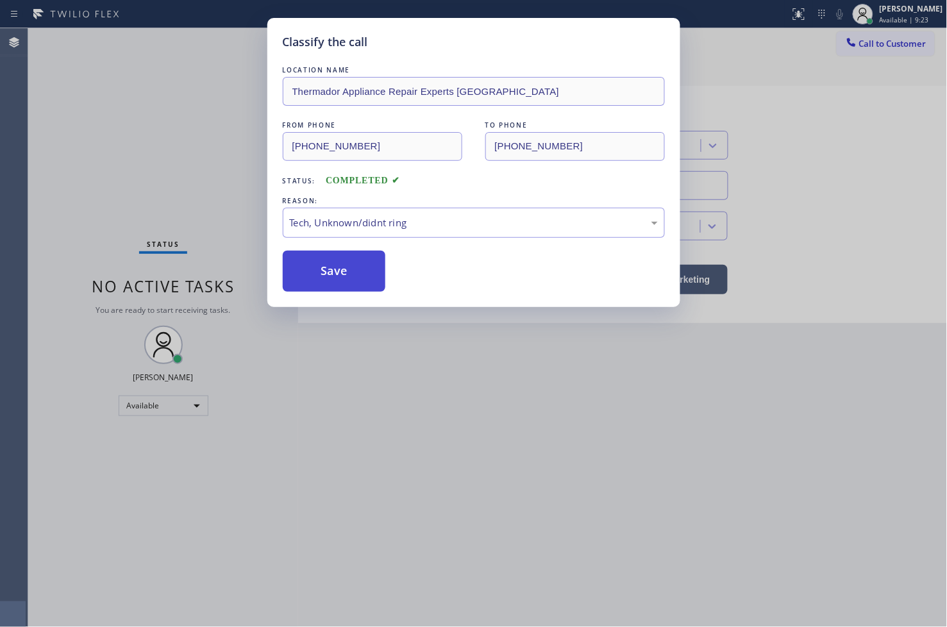
click at [349, 255] on button "Save" at bounding box center [334, 271] width 103 height 41
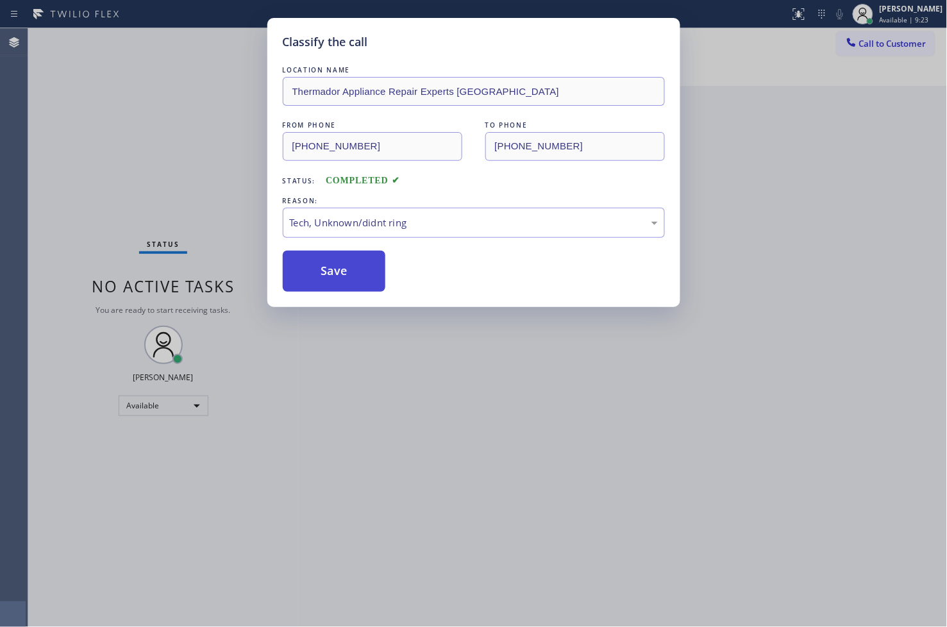
click at [349, 255] on button "Save" at bounding box center [334, 271] width 103 height 41
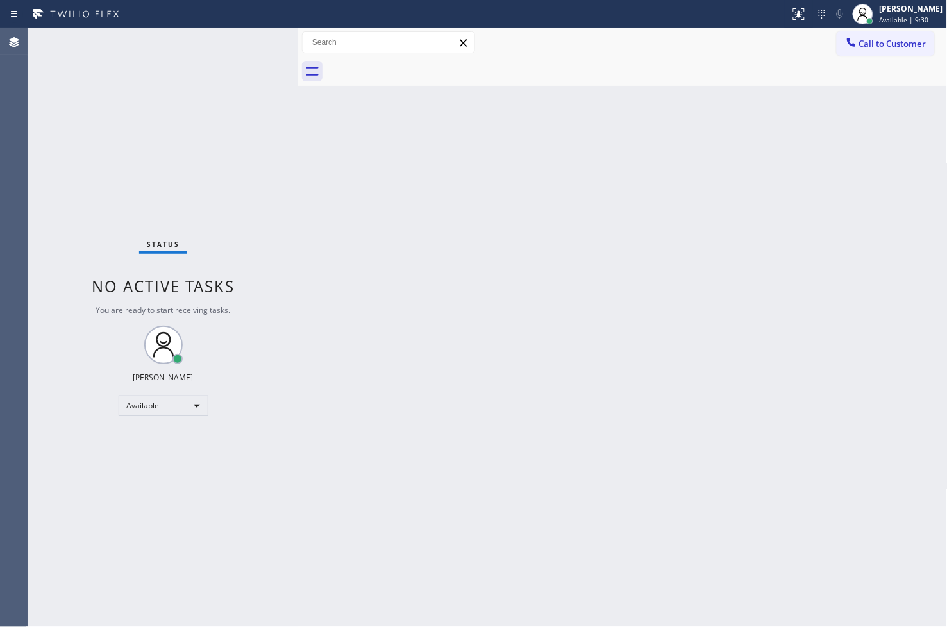
click at [182, 77] on div "Status No active tasks You are ready to start receiving tasks. [PERSON_NAME]" at bounding box center [163, 327] width 270 height 599
click at [257, 42] on div "Status No active tasks You are ready to start receiving tasks. [PERSON_NAME]" at bounding box center [163, 327] width 270 height 599
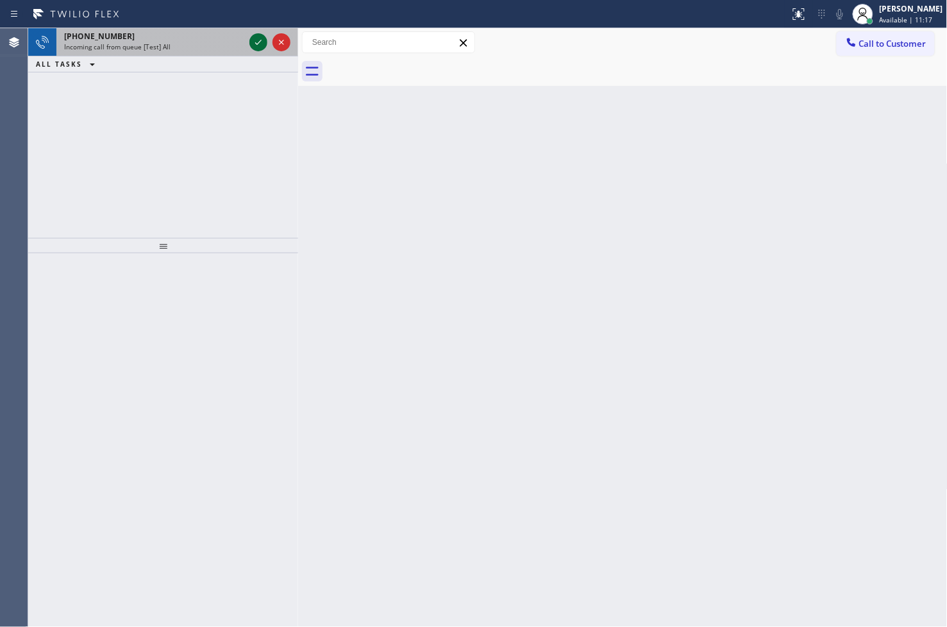
click at [262, 41] on icon at bounding box center [258, 42] width 15 height 15
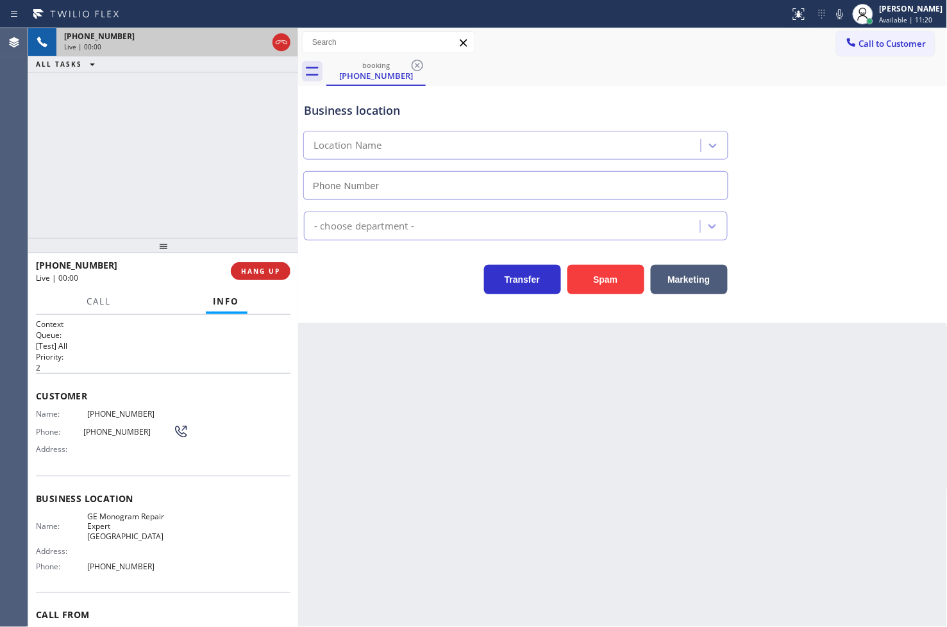
type input "[PHONE_NUMBER]"
click at [176, 168] on div "[PHONE_NUMBER] Live | 00:03 ALL TASKS ALL TASKS ACTIVE TASKS TASKS IN WRAP UP" at bounding box center [163, 133] width 270 height 210
click at [469, 319] on div "Business location GE Monogram Repair Expert [GEOGRAPHIC_DATA] [PHONE_NUMBER] Ap…" at bounding box center [623, 204] width 650 height 237
click at [165, 135] on div "[PHONE_NUMBER] Live | 00:05 ALL TASKS ALL TASKS ACTIVE TASKS TASKS IN WRAP UP" at bounding box center [163, 133] width 270 height 210
drag, startPoint x: 360, startPoint y: 295, endPoint x: 221, endPoint y: 191, distance: 173.7
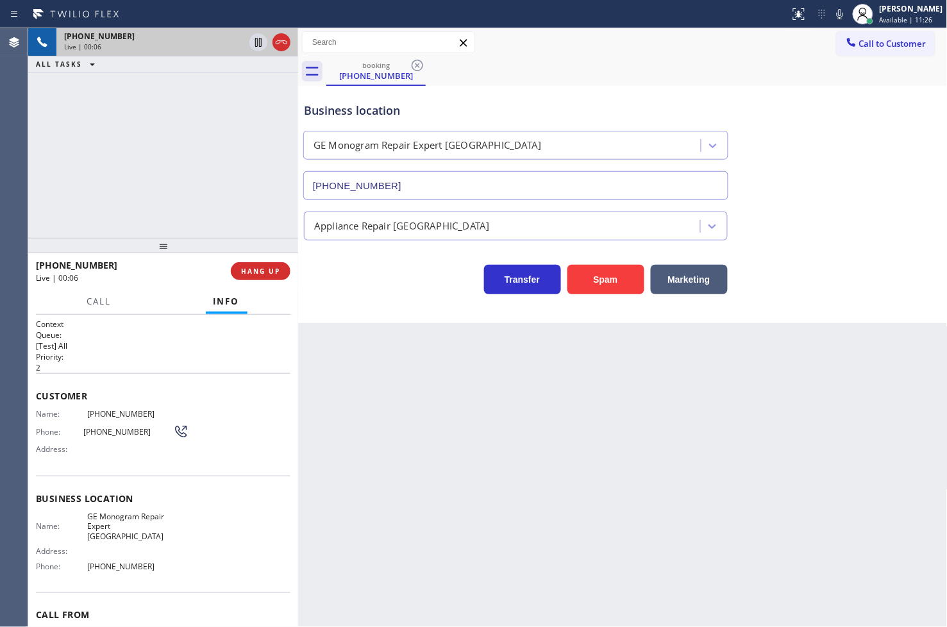
click at [357, 295] on div "Business location GE Monogram Repair Expert [GEOGRAPHIC_DATA] [PHONE_NUMBER] Ap…" at bounding box center [623, 204] width 650 height 237
click at [126, 144] on div "[PHONE_NUMBER] Live | 00:06 ALL TASKS ALL TASKS ACTIVE TASKS TASKS IN WRAP UP" at bounding box center [163, 133] width 270 height 210
click at [430, 278] on div "Transfer Spam Marketing" at bounding box center [515, 276] width 429 height 36
click at [58, 144] on div "[PHONE_NUMBER] Live | 00:08 ALL TASKS ALL TASKS ACTIVE TASKS TASKS IN WRAP UP" at bounding box center [163, 133] width 270 height 210
click at [220, 194] on div "[PHONE_NUMBER] Live | 00:16 ALL TASKS ALL TASKS ACTIVE TASKS TASKS IN WRAP UP" at bounding box center [163, 133] width 270 height 210
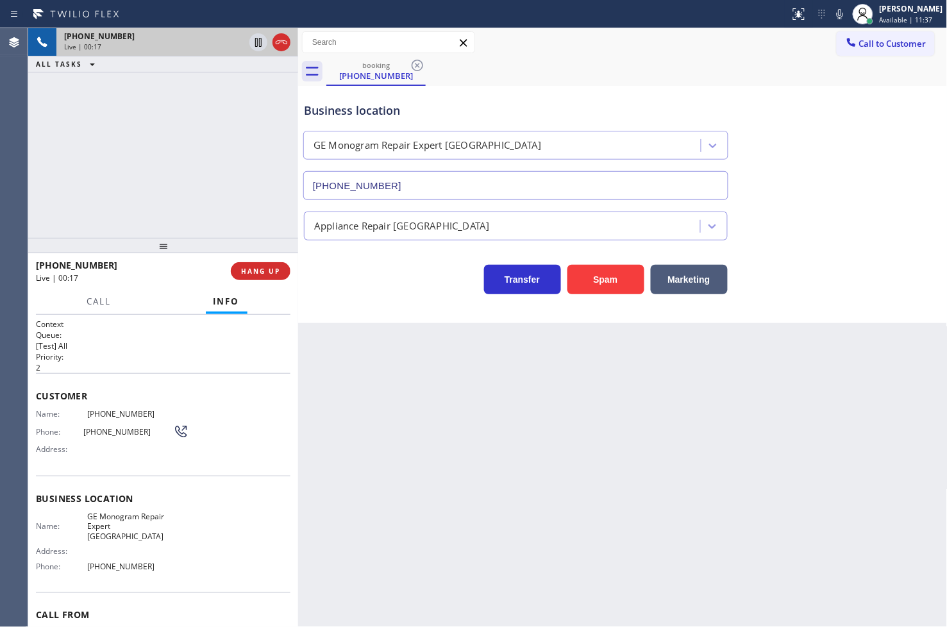
drag, startPoint x: 357, startPoint y: 302, endPoint x: 289, endPoint y: 246, distance: 88.5
click at [353, 297] on div "Business location GE Monogram Repair Expert [GEOGRAPHIC_DATA] [PHONE_NUMBER] Ap…" at bounding box center [623, 204] width 650 height 237
click at [273, 238] on div at bounding box center [163, 245] width 270 height 15
click at [443, 285] on div "Transfer Spam Marketing" at bounding box center [515, 276] width 429 height 36
click at [162, 186] on div "[PHONE_NUMBER] Live | 00:24 ALL TASKS ALL TASKS ACTIVE TASKS TASKS IN WRAP UP" at bounding box center [163, 133] width 270 height 210
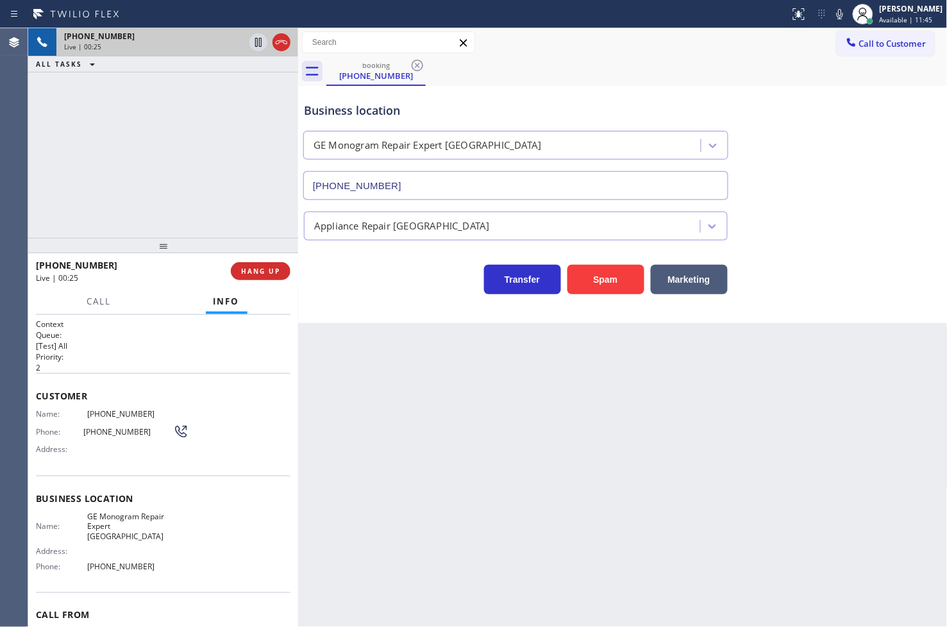
click at [391, 296] on div "Business location GE Monogram Repair Expert [GEOGRAPHIC_DATA] [PHONE_NUMBER] Ap…" at bounding box center [623, 204] width 650 height 237
click at [210, 219] on div "[PHONE_NUMBER] Live | 00:27 ALL TASKS ALL TASKS ACTIVE TASKS TASKS IN WRAP UP" at bounding box center [163, 133] width 270 height 210
click at [351, 291] on div "Transfer Spam Marketing" at bounding box center [515, 276] width 429 height 36
drag, startPoint x: 205, startPoint y: 192, endPoint x: 215, endPoint y: 193, distance: 9.6
click at [206, 192] on div "[PHONE_NUMBER] Live | 00:37 ALL TASKS ALL TASKS ACTIVE TASKS TASKS IN WRAP UP" at bounding box center [163, 133] width 270 height 210
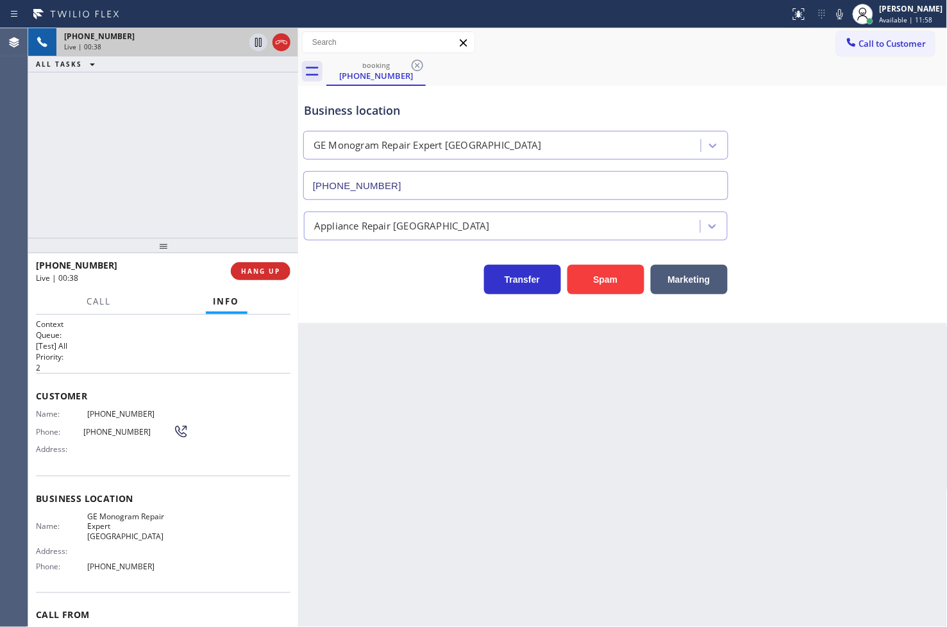
click at [350, 283] on div "Transfer Spam Marketing" at bounding box center [515, 276] width 429 height 36
click at [271, 273] on span "HANG UP" at bounding box center [260, 271] width 39 height 9
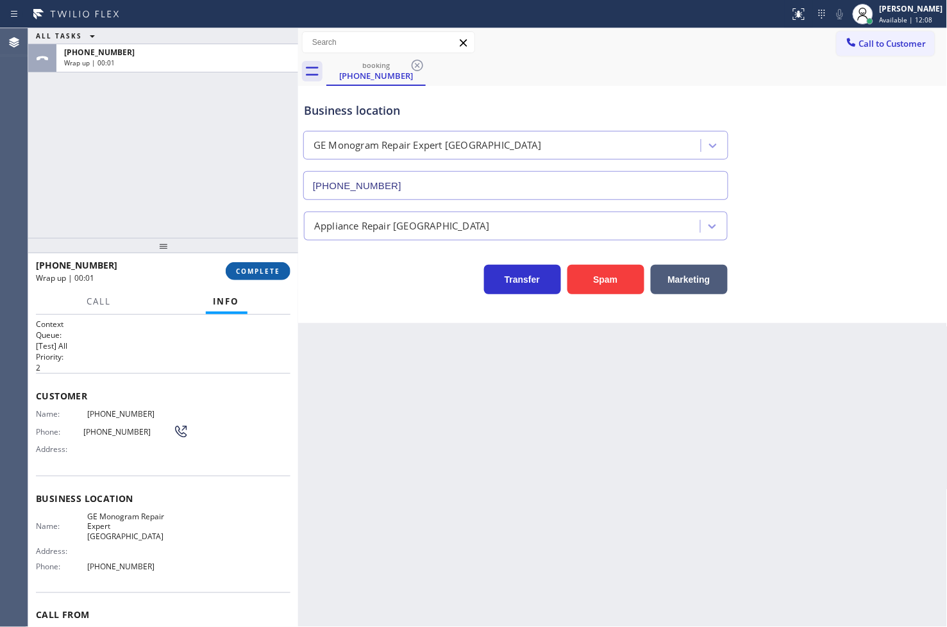
click at [271, 273] on span "COMPLETE" at bounding box center [258, 271] width 44 height 9
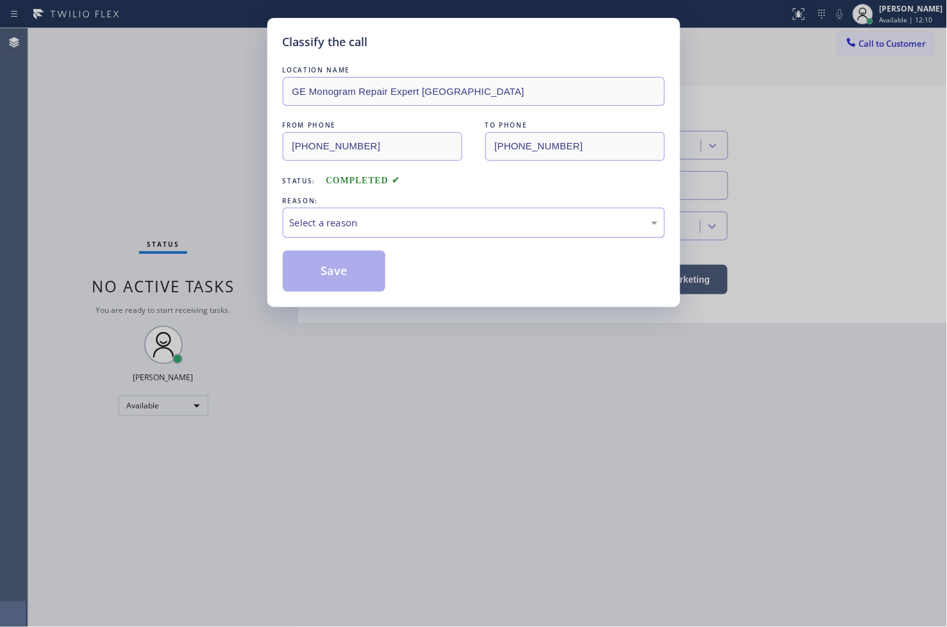
click at [364, 226] on div "Select a reason" at bounding box center [474, 223] width 368 height 15
click at [355, 282] on button "Save" at bounding box center [334, 271] width 103 height 41
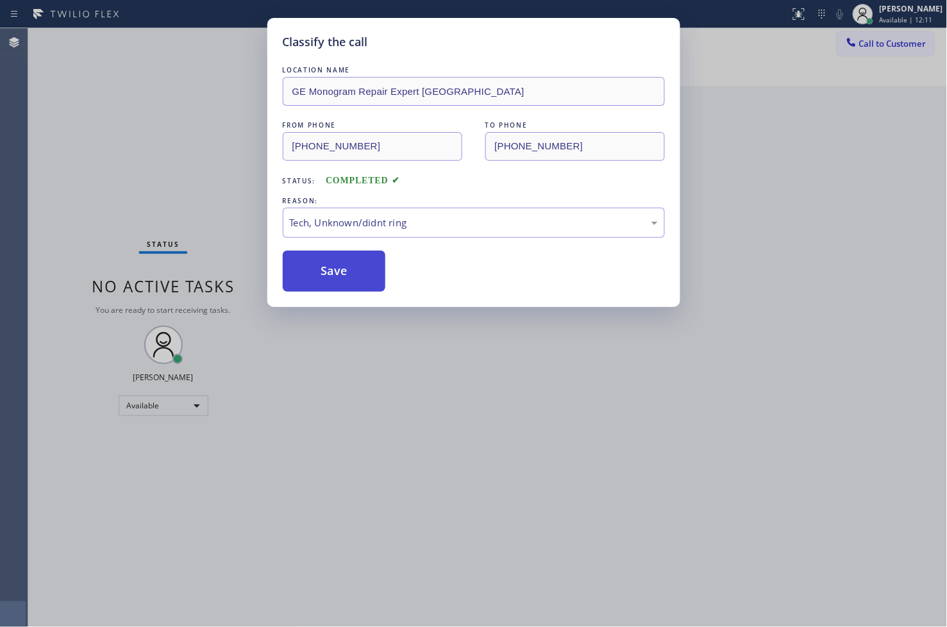
click at [355, 282] on button "Save" at bounding box center [334, 271] width 103 height 41
click at [355, 281] on button "Save" at bounding box center [334, 271] width 103 height 41
